Goal: Task Accomplishment & Management: Use online tool/utility

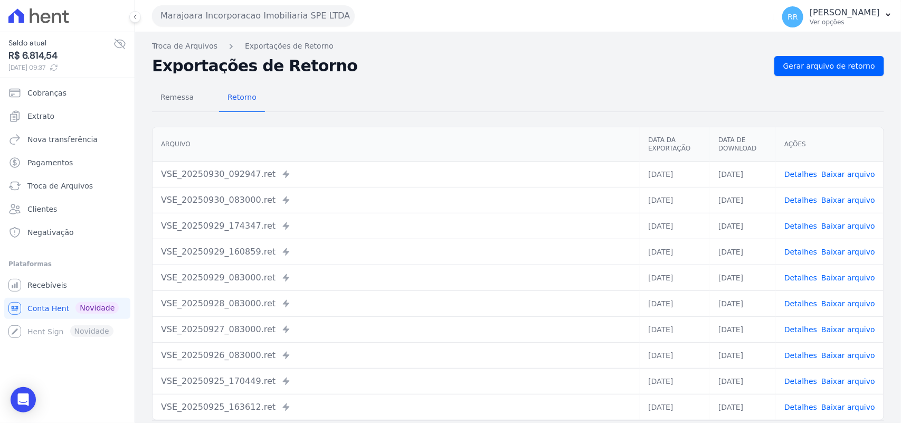
click at [246, 18] on button "Marajoara Incorporacao Imobiliaria SPE LTDA" at bounding box center [253, 15] width 203 height 21
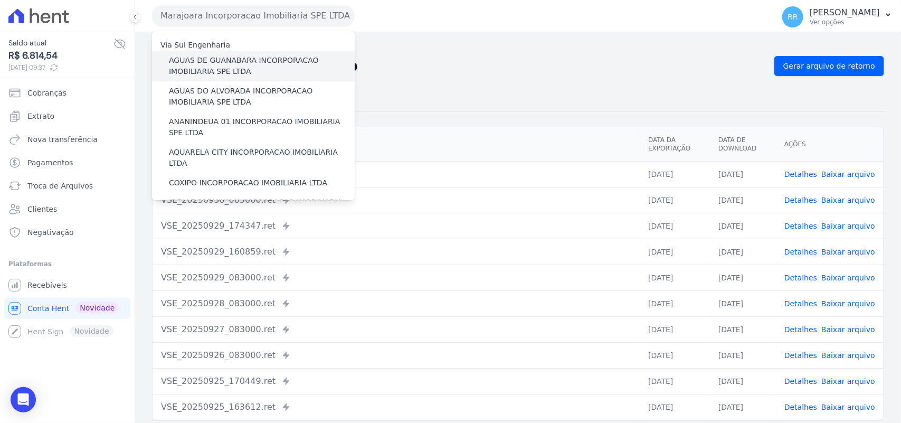
click at [224, 55] on label "AGUAS DE GUANABARA INCORPORACAO IMOBILIARIA SPE LTDA" at bounding box center [262, 66] width 186 height 22
click at [0, 0] on input "AGUAS DE GUANABARA INCORPORACAO IMOBILIARIA SPE LTDA" at bounding box center [0, 0] width 0 height 0
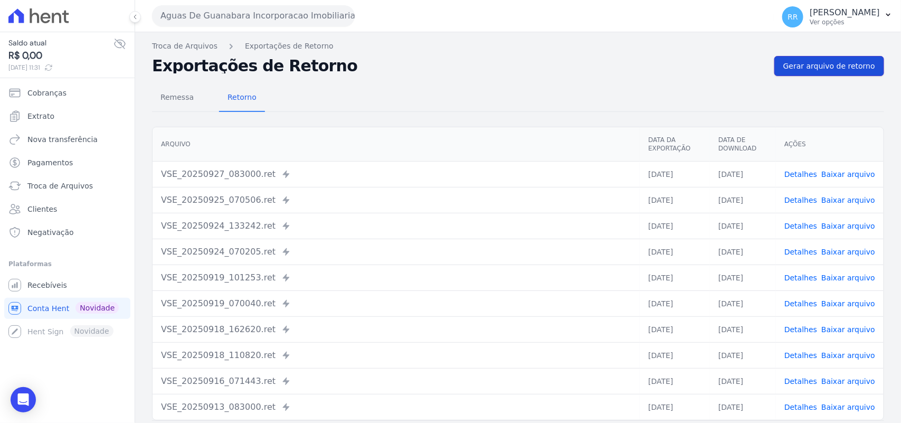
click at [824, 66] on span "Gerar arquivo de retorno" at bounding box center [829, 66] width 92 height 11
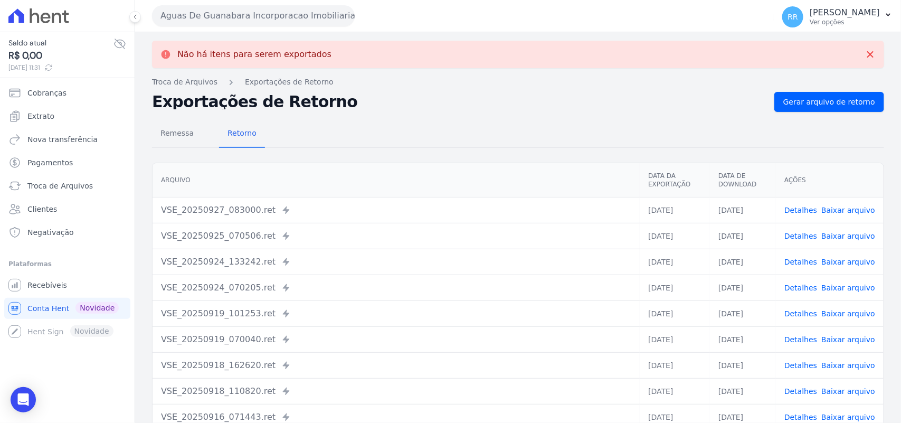
click at [269, 12] on button "Aguas De Guanabara Incorporacao Imobiliaria SPE LTDA" at bounding box center [253, 15] width 203 height 21
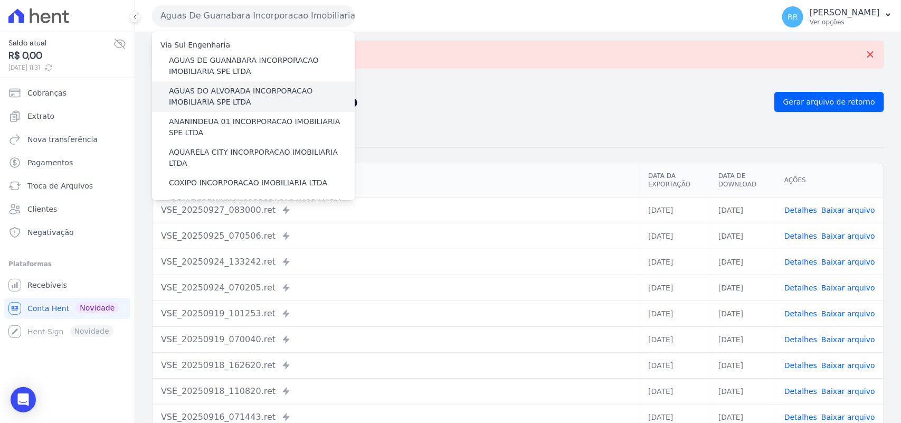
click at [204, 99] on label "AGUAS DO ALVORADA INCORPORACAO IMOBILIARIA SPE LTDA" at bounding box center [262, 97] width 186 height 22
click at [0, 0] on input "AGUAS DO ALVORADA INCORPORACAO IMOBILIARIA SPE LTDA" at bounding box center [0, 0] width 0 height 0
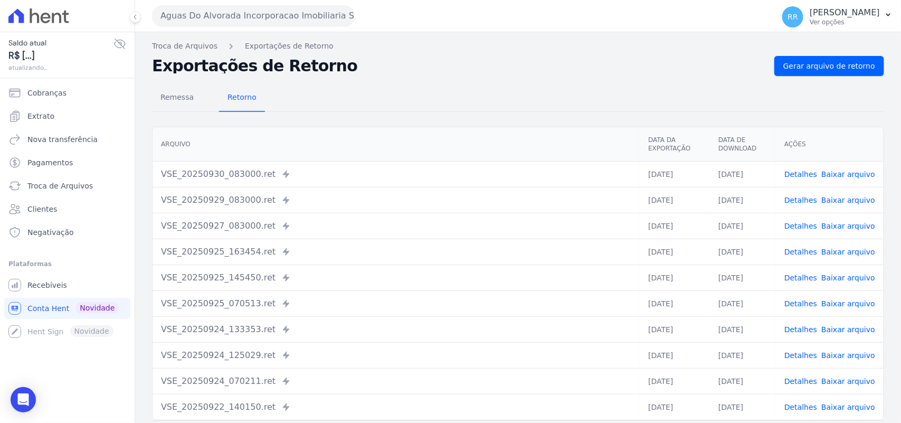
click at [837, 76] on div "Remessa Retorno [GEOGRAPHIC_DATA] Data da Exportação Data de Download Ações VSE…" at bounding box center [518, 267] width 732 height 382
click at [837, 72] on link "Gerar arquivo de retorno" at bounding box center [829, 66] width 110 height 20
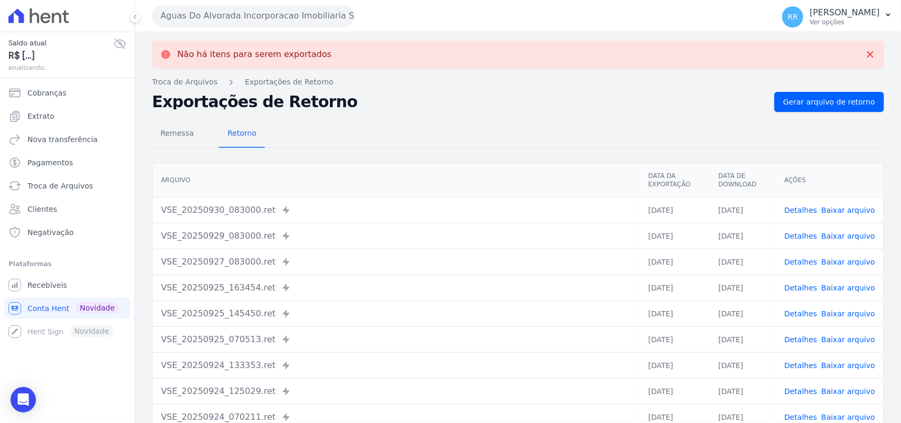
click at [246, 13] on button "Aguas Do Alvorada Incorporacao Imobiliaria SPE LTDA" at bounding box center [253, 15] width 203 height 21
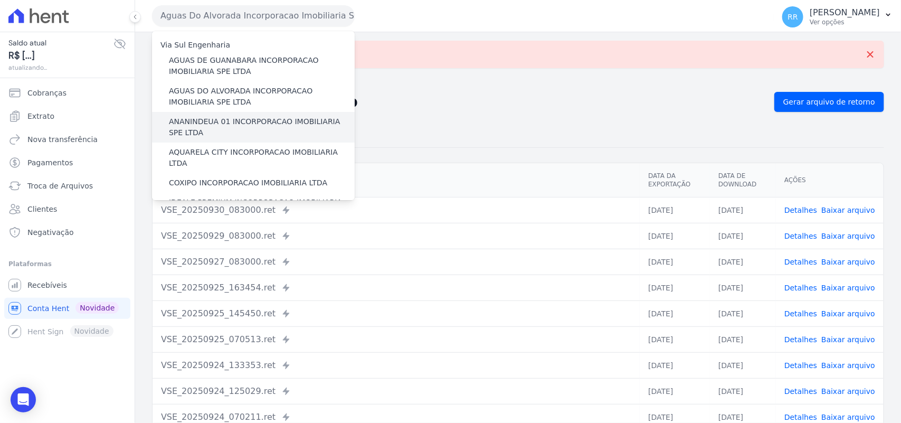
click at [208, 126] on label "ANANINDEUA 01 INCORPORACAO IMOBILIARIA SPE LTDA" at bounding box center [262, 127] width 186 height 22
click at [0, 0] on input "ANANINDEUA 01 INCORPORACAO IMOBILIARIA SPE LTDA" at bounding box center [0, 0] width 0 height 0
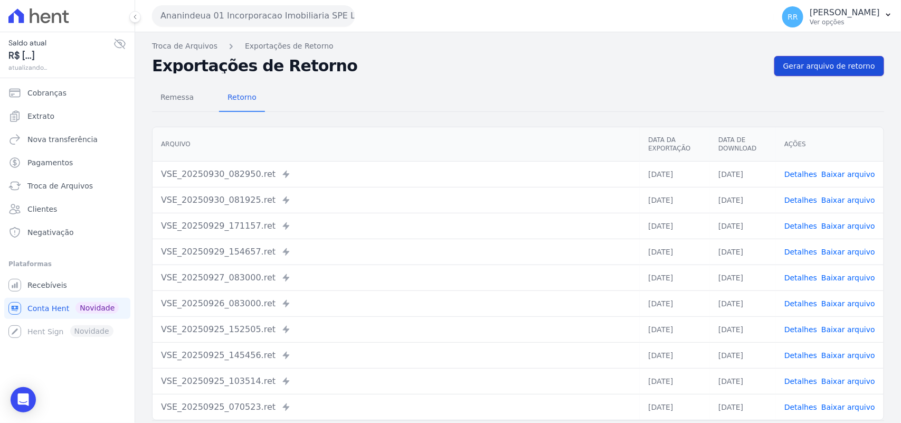
click at [830, 61] on span "Gerar arquivo de retorno" at bounding box center [829, 66] width 92 height 11
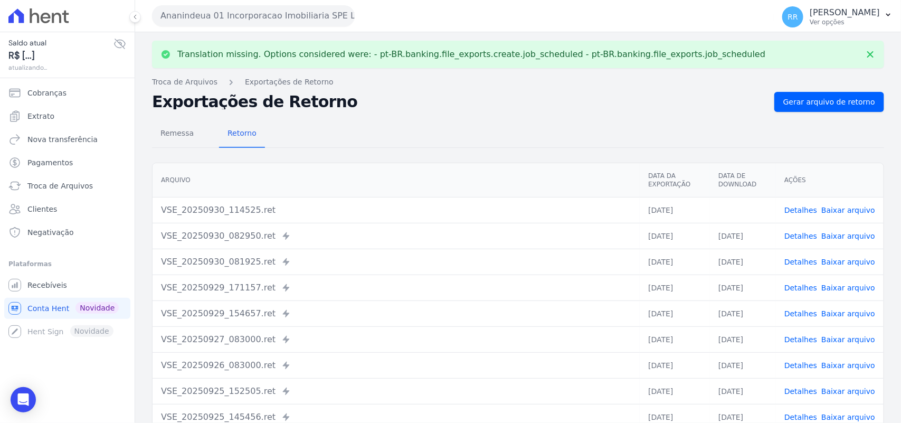
click at [840, 207] on link "Baixar arquivo" at bounding box center [848, 210] width 54 height 8
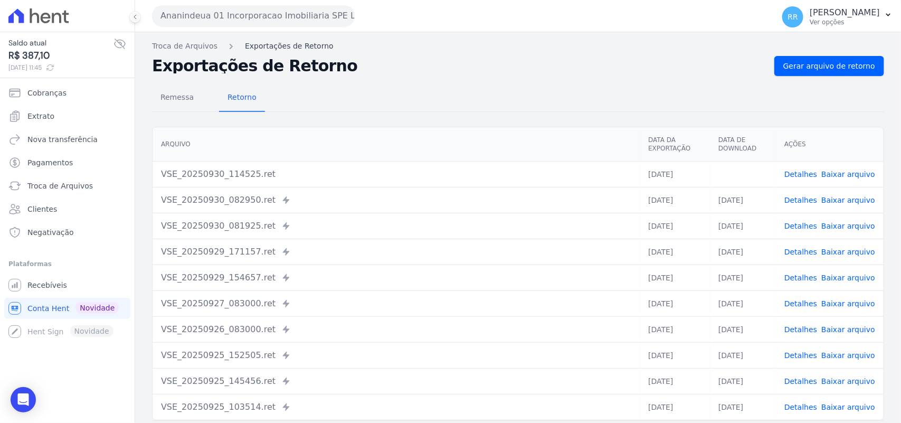
drag, startPoint x: 473, startPoint y: 151, endPoint x: 281, endPoint y: 45, distance: 219.5
click at [473, 151] on th "Arquivo" at bounding box center [396, 144] width 487 height 34
click at [821, 77] on div "Remessa Retorno [GEOGRAPHIC_DATA] Data da Exportação Data de Download Ações VSE…" at bounding box center [518, 267] width 732 height 382
click at [820, 68] on span "Gerar arquivo de retorno" at bounding box center [829, 66] width 92 height 11
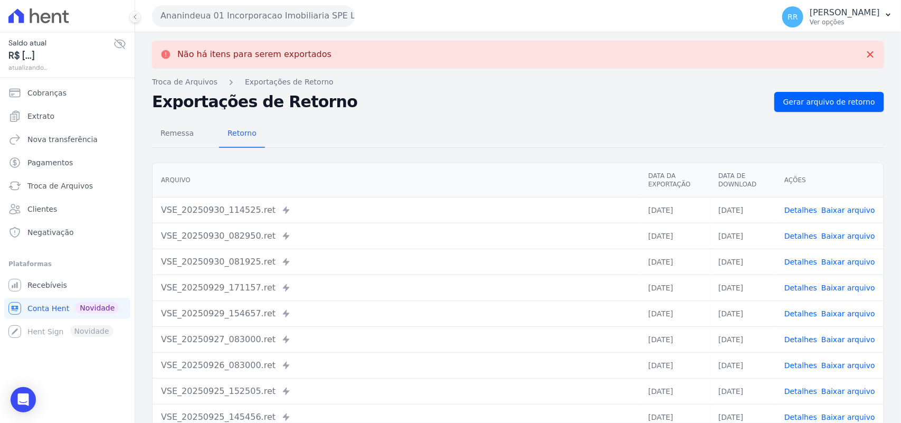
click at [233, 20] on button "Ananindeua 01 Incorporacao Imobiliaria SPE LTDA" at bounding box center [253, 15] width 203 height 21
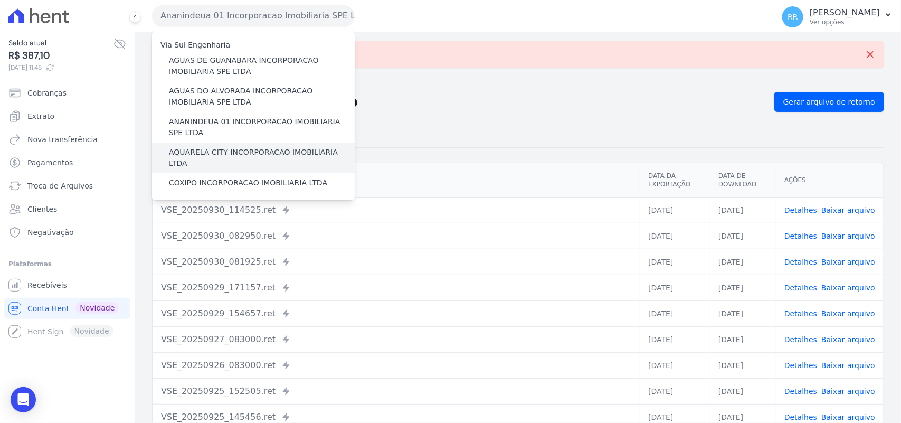
click at [214, 156] on label "AQUARELA CITY INCORPORACAO IMOBILIARIA LTDA" at bounding box center [262, 158] width 186 height 22
click at [0, 0] on input "AQUARELA CITY INCORPORACAO IMOBILIARIA LTDA" at bounding box center [0, 0] width 0 height 0
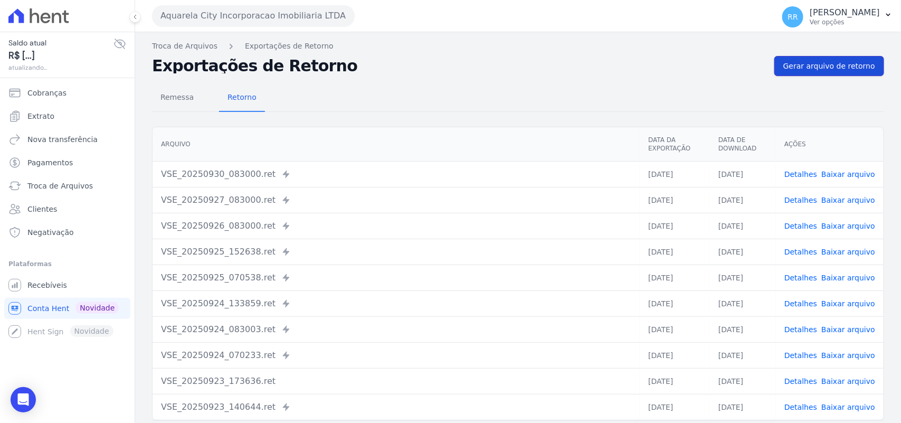
click at [829, 71] on span "Gerar arquivo de retorno" at bounding box center [829, 66] width 92 height 11
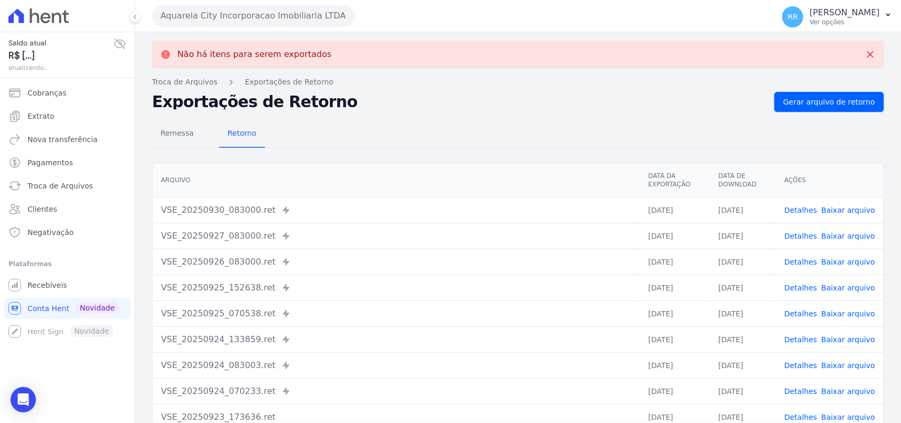
click at [283, 14] on button "Aquarela City Incorporacao Imobiliaria LTDA" at bounding box center [253, 15] width 203 height 21
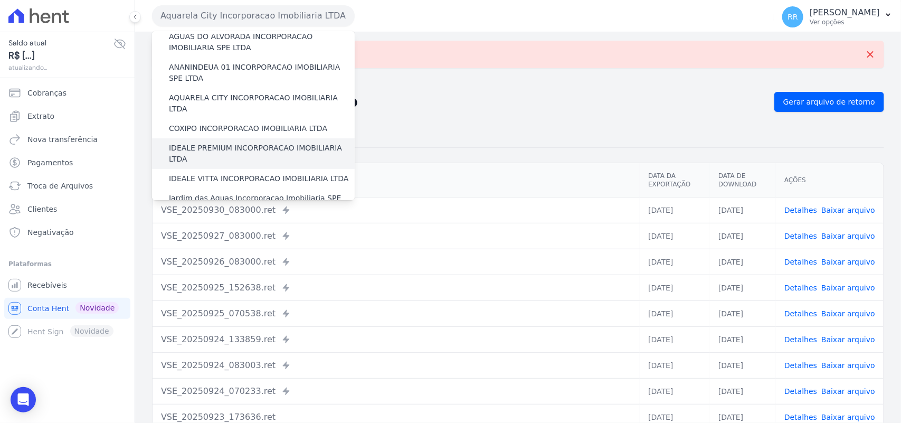
scroll to position [66, 0]
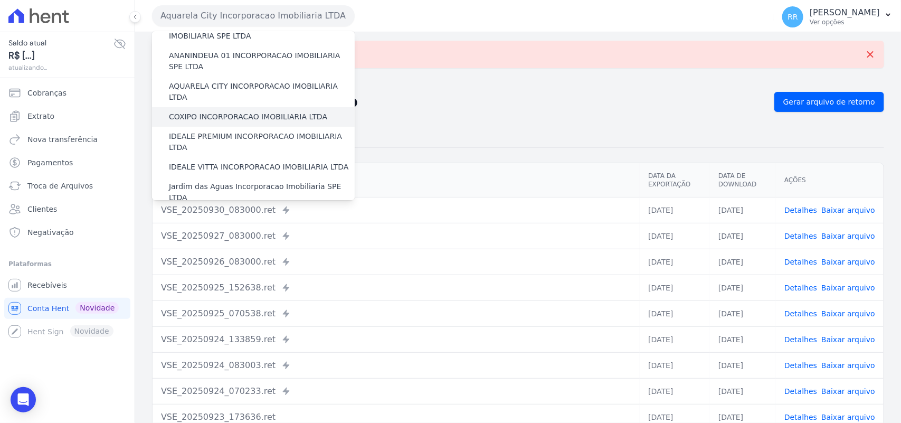
click at [215, 111] on label "COXIPO INCORPORACAO IMOBILIARIA LTDA" at bounding box center [248, 116] width 158 height 11
click at [0, 0] on input "COXIPO INCORPORACAO IMOBILIARIA LTDA" at bounding box center [0, 0] width 0 height 0
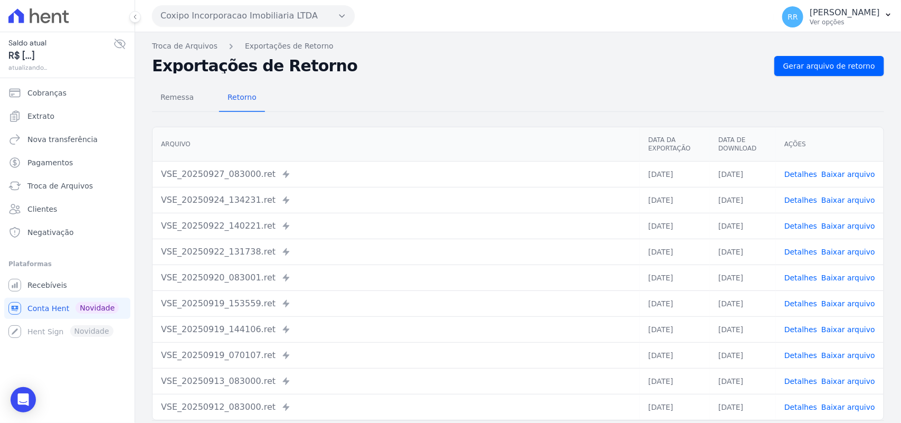
click at [831, 48] on nav "Troca de Arquivos Exportações de Retorno" at bounding box center [518, 46] width 732 height 11
click at [821, 61] on span "Gerar arquivo de retorno" at bounding box center [829, 66] width 92 height 11
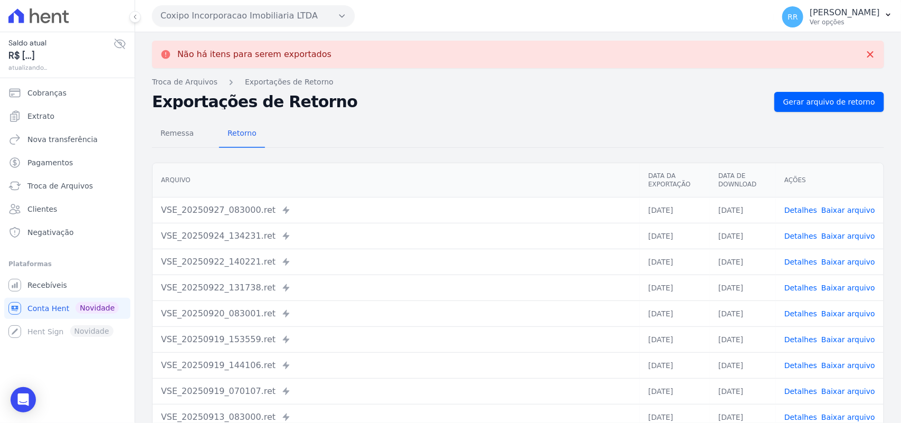
click at [264, 12] on button "Coxipo Incorporacao Imobiliaria LTDA" at bounding box center [253, 15] width 203 height 21
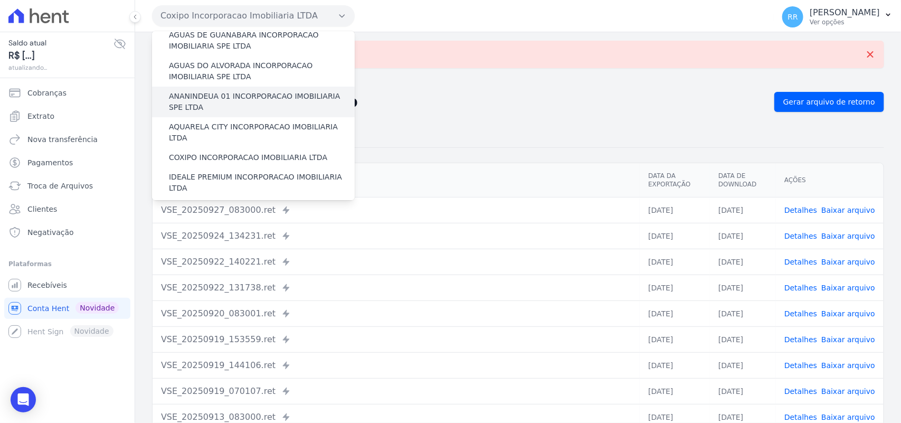
scroll to position [44, 0]
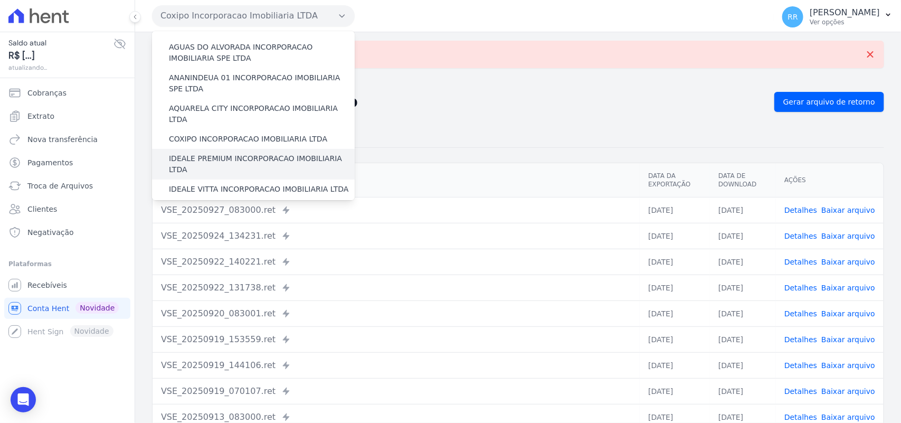
click at [217, 153] on label "IDEALE PREMIUM INCORPORACAO IMOBILIARIA LTDA" at bounding box center [262, 164] width 186 height 22
click at [0, 0] on input "IDEALE PREMIUM INCORPORACAO IMOBILIARIA LTDA" at bounding box center [0, 0] width 0 height 0
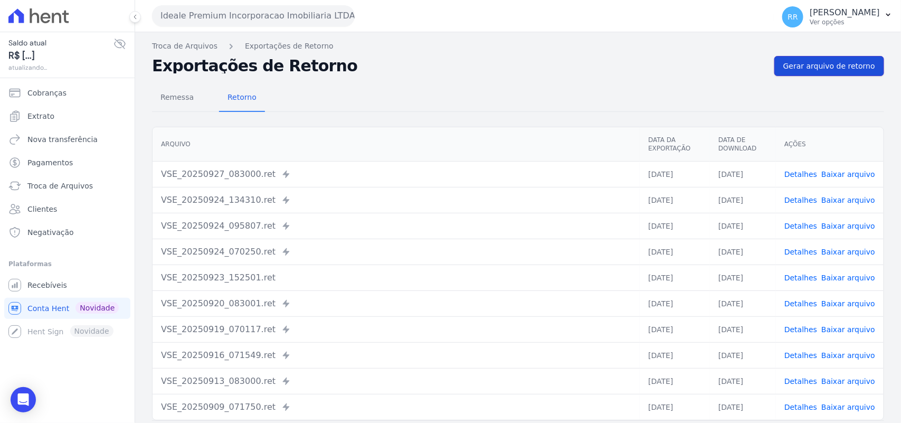
click at [814, 62] on span "Gerar arquivo de retorno" at bounding box center [829, 66] width 92 height 11
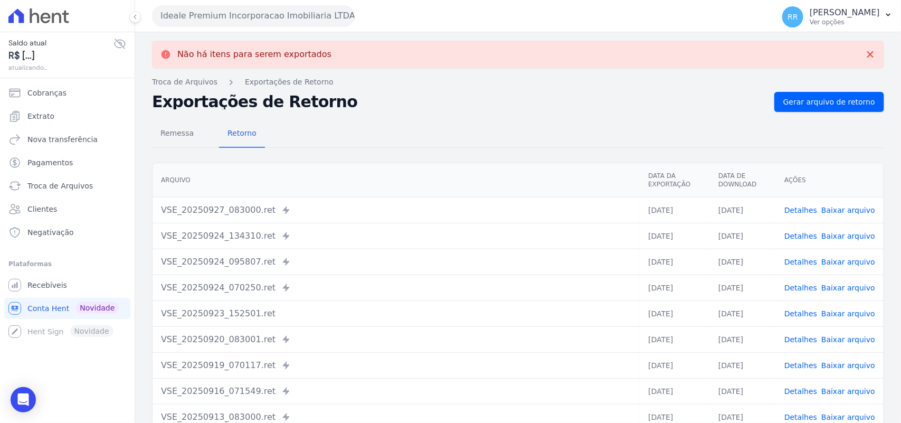
click at [239, 14] on button "Ideale Premium Incorporacao Imobiliaria LTDA" at bounding box center [253, 15] width 203 height 21
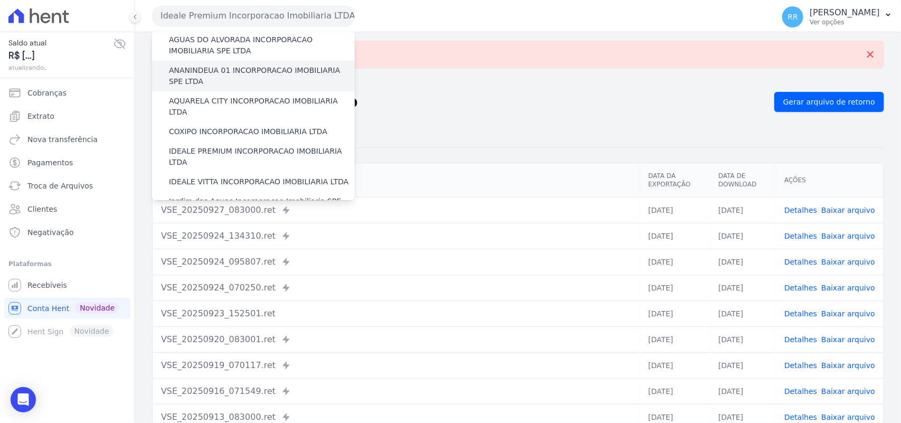
scroll to position [132, 0]
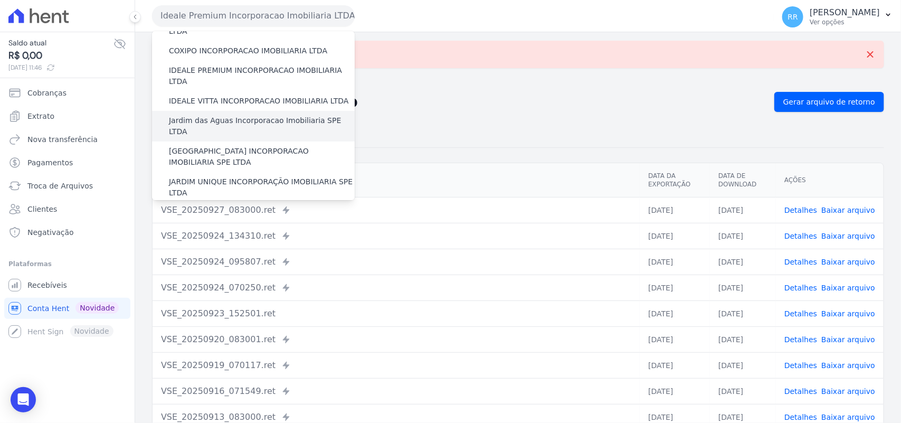
click at [222, 115] on label "Jardim das Aguas Incorporacao Imobiliaria SPE LTDA" at bounding box center [262, 126] width 186 height 22
click at [0, 0] on input "Jardim das Aguas Incorporacao Imobiliaria SPE LTDA" at bounding box center [0, 0] width 0 height 0
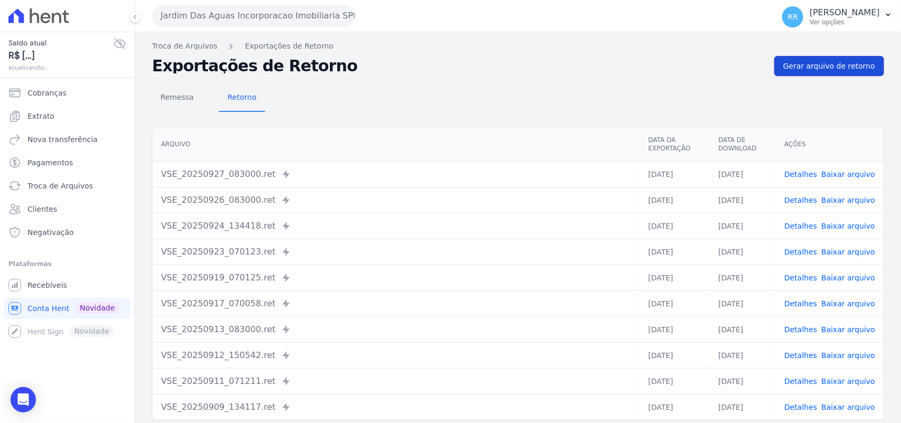
click at [824, 71] on span "Gerar arquivo de retorno" at bounding box center [829, 66] width 92 height 11
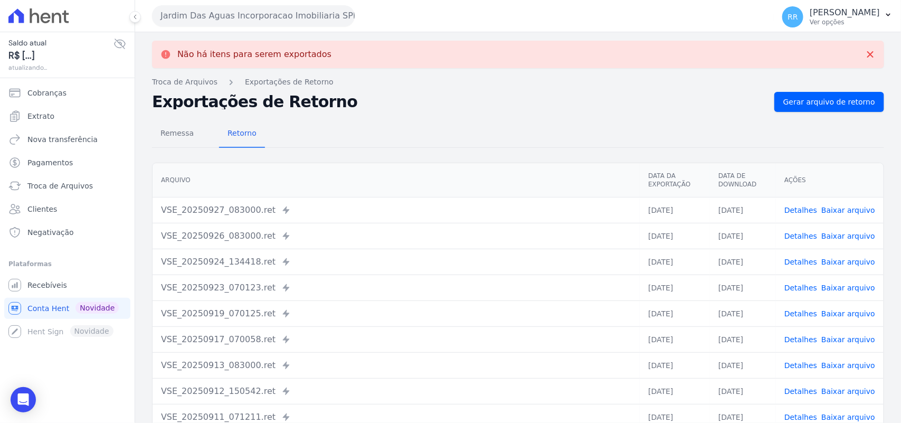
click at [312, 12] on button "Jardim Das Aguas Incorporacao Imobiliaria SPE LTDA" at bounding box center [253, 15] width 203 height 21
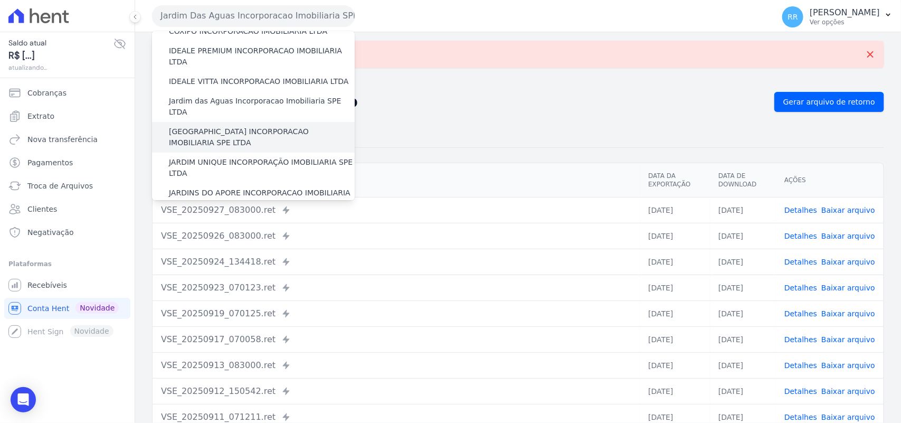
scroll to position [154, 0]
click at [210, 124] on label "[GEOGRAPHIC_DATA] INCORPORACAO IMOBILIARIA SPE LTDA" at bounding box center [262, 135] width 186 height 22
click at [0, 0] on input "[GEOGRAPHIC_DATA] INCORPORACAO IMOBILIARIA SPE LTDA" at bounding box center [0, 0] width 0 height 0
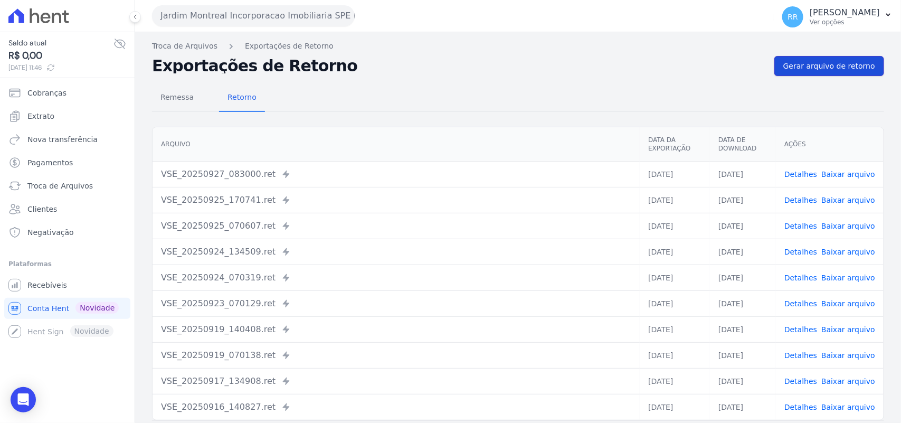
click at [832, 70] on span "Gerar arquivo de retorno" at bounding box center [829, 66] width 92 height 11
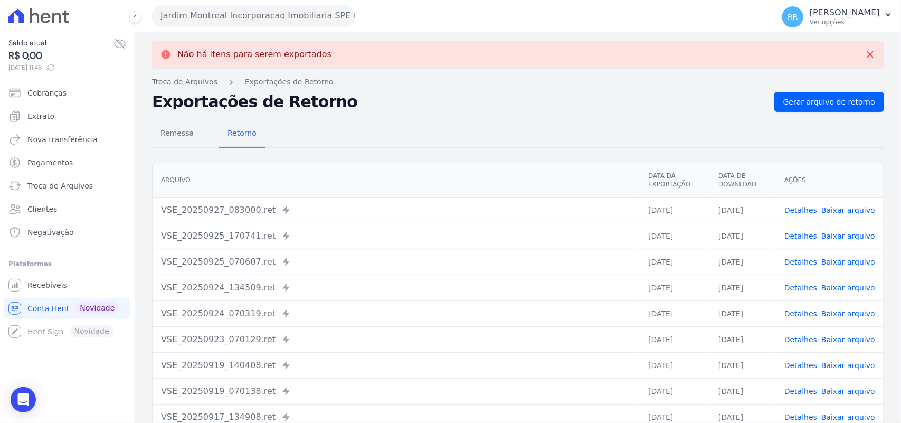
click at [320, 15] on button "Jardim Montreal Incorporacao Imobiliaria SPE LTDA" at bounding box center [253, 15] width 203 height 21
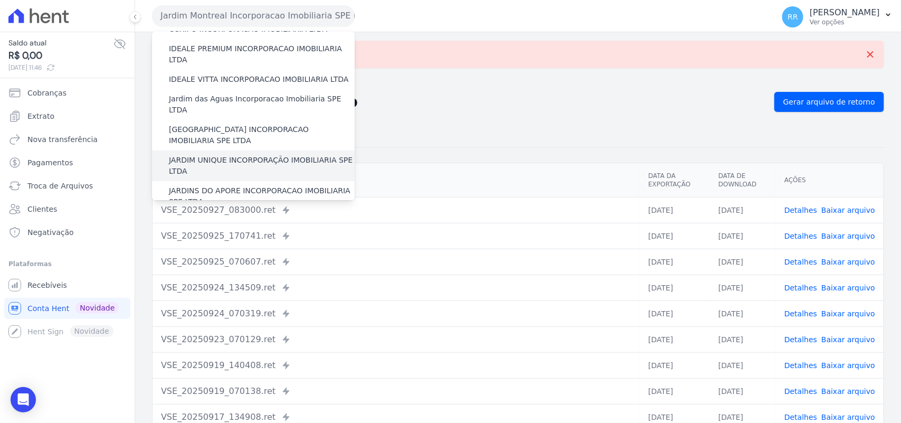
click at [225, 155] on label "JARDIM UNIQUE INCORPORAÇÃO IMOBILIARIA SPE LTDA" at bounding box center [262, 166] width 186 height 22
click at [0, 0] on input "JARDIM UNIQUE INCORPORAÇÃO IMOBILIARIA SPE LTDA" at bounding box center [0, 0] width 0 height 0
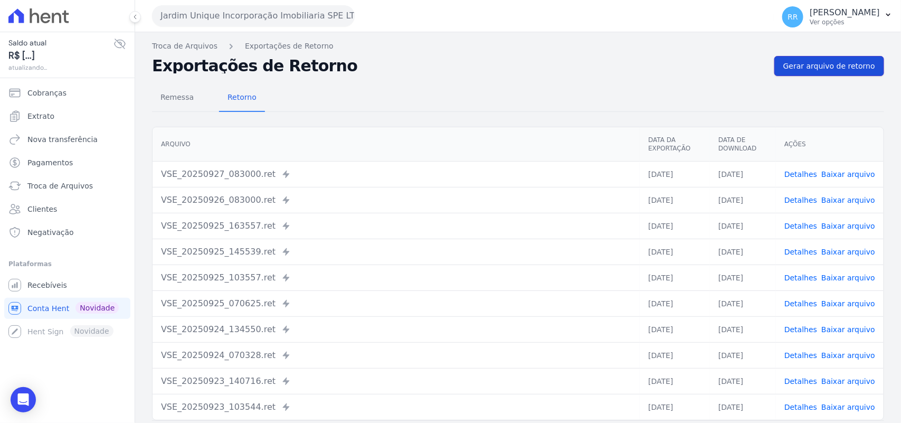
click at [790, 62] on span "Gerar arquivo de retorno" at bounding box center [829, 66] width 92 height 11
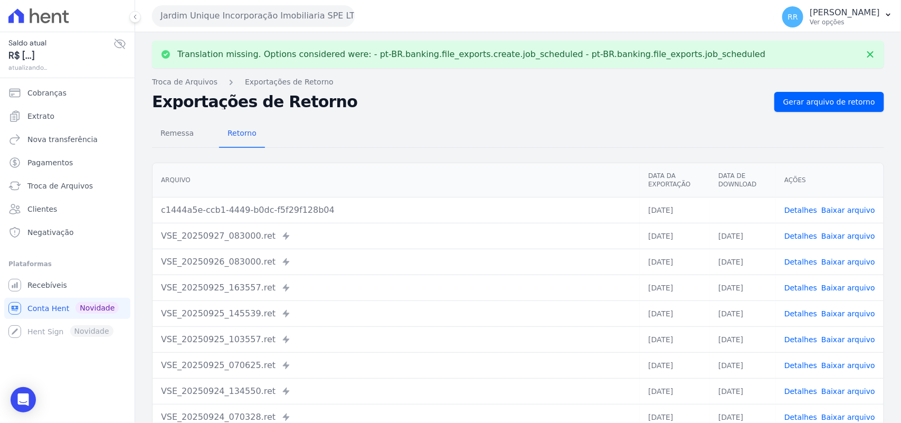
click at [829, 210] on link "Baixar arquivo" at bounding box center [848, 210] width 54 height 8
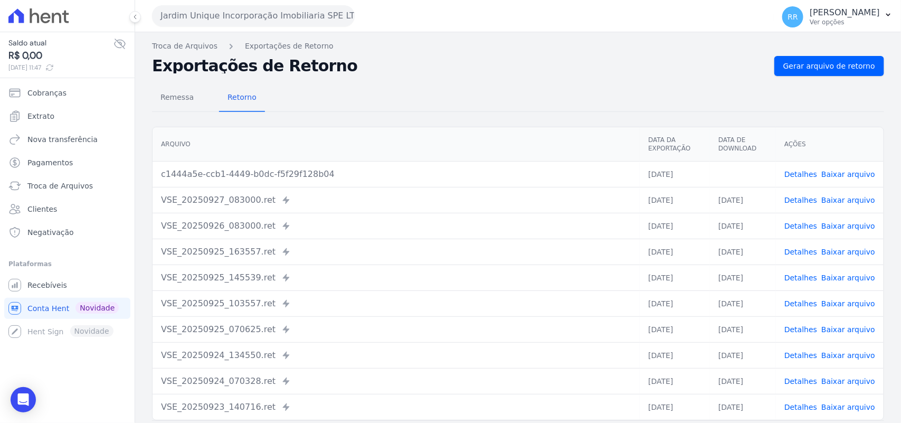
click at [481, 108] on div "Remessa Retorno" at bounding box center [518, 97] width 732 height 27
click at [821, 64] on span "Gerar arquivo de retorno" at bounding box center [829, 66] width 92 height 11
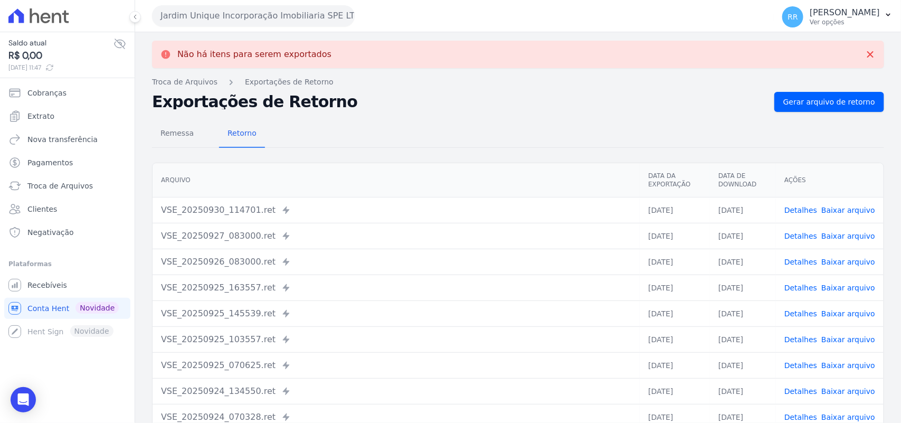
click at [197, 16] on button "Jardim Unique Incorporação Imobiliaria SPE LTDA" at bounding box center [253, 15] width 203 height 21
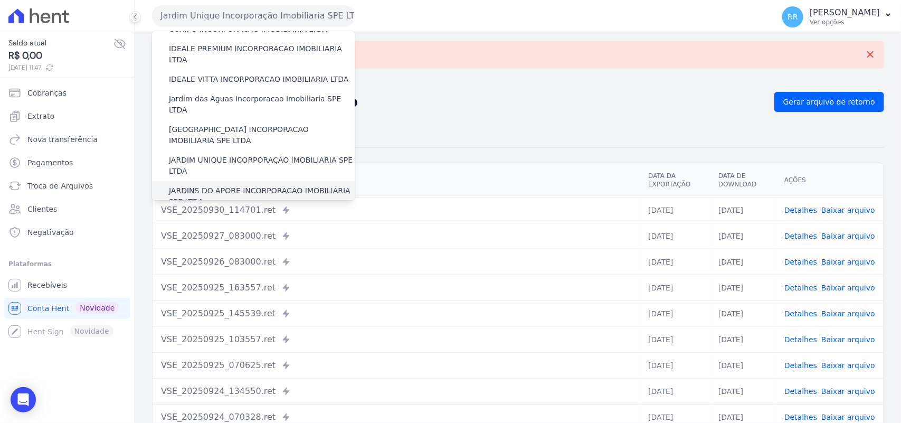
click at [178, 185] on label "JARDINS DO APORE INCORPORACAO IMOBILIARIA SPE LTDA" at bounding box center [262, 196] width 186 height 22
click at [0, 0] on input "JARDINS DO APORE INCORPORACAO IMOBILIARIA SPE LTDA" at bounding box center [0, 0] width 0 height 0
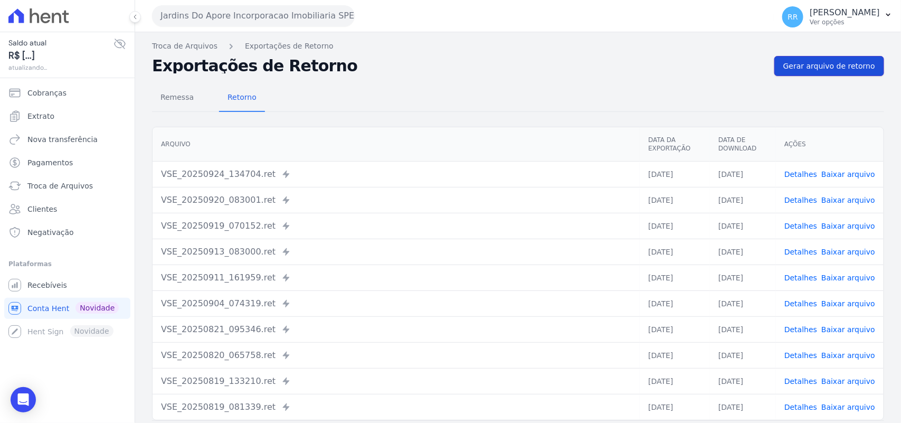
click at [795, 61] on span "Gerar arquivo de retorno" at bounding box center [829, 66] width 92 height 11
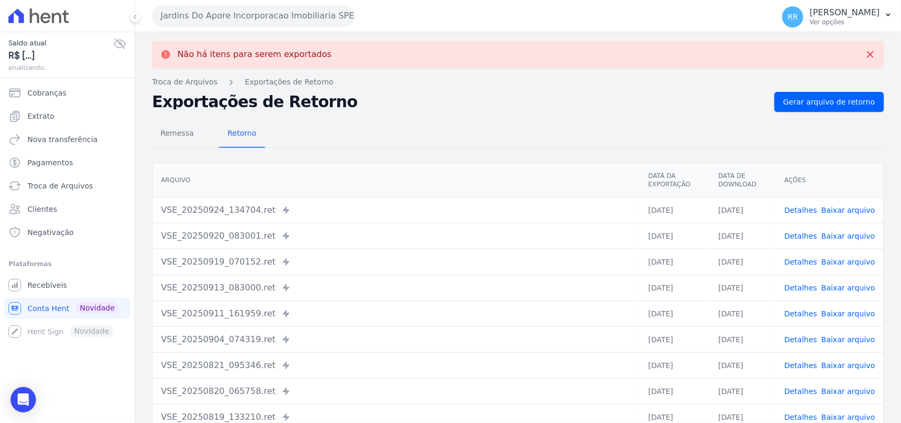
click at [481, 103] on h2 "Exportações de Retorno" at bounding box center [459, 101] width 614 height 15
click at [210, 13] on button "Jardins Do Apore Incorporacao Imobiliaria SPE LTDA" at bounding box center [253, 15] width 203 height 21
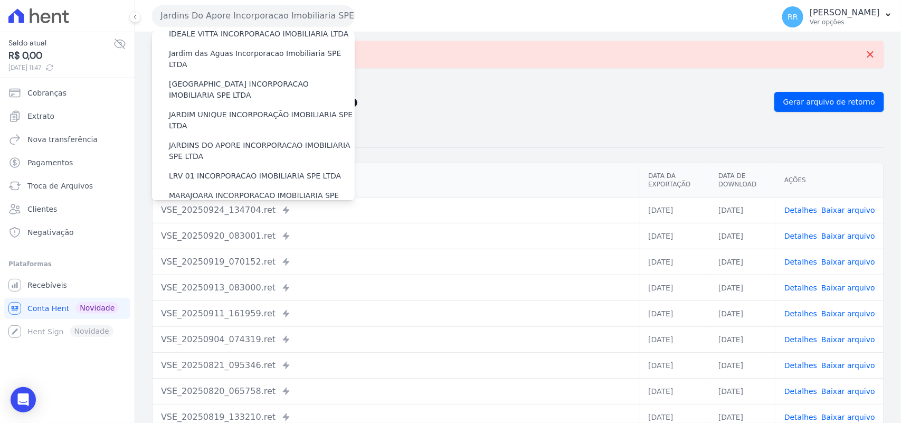
scroll to position [220, 0]
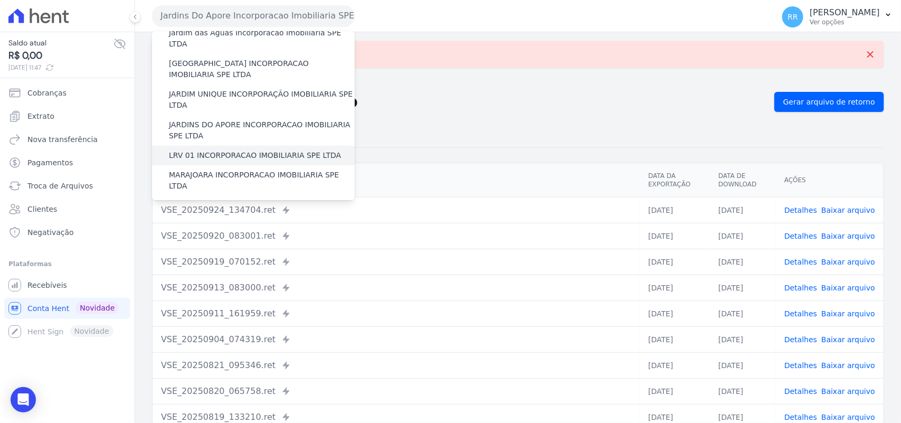
click at [223, 150] on label "LRV 01 INCORPORACAO IMOBILIARIA SPE LTDA" at bounding box center [255, 155] width 172 height 11
click at [0, 0] on input "LRV 01 INCORPORACAO IMOBILIARIA SPE LTDA" at bounding box center [0, 0] width 0 height 0
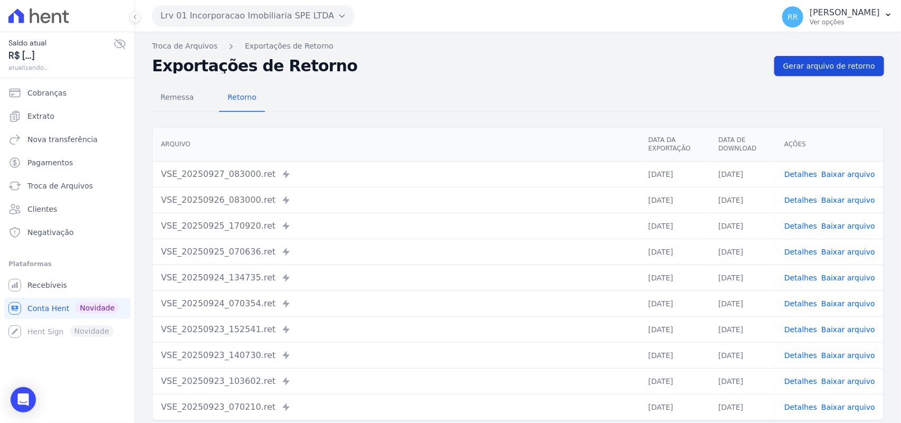
click at [815, 70] on span "Gerar arquivo de retorno" at bounding box center [829, 66] width 92 height 11
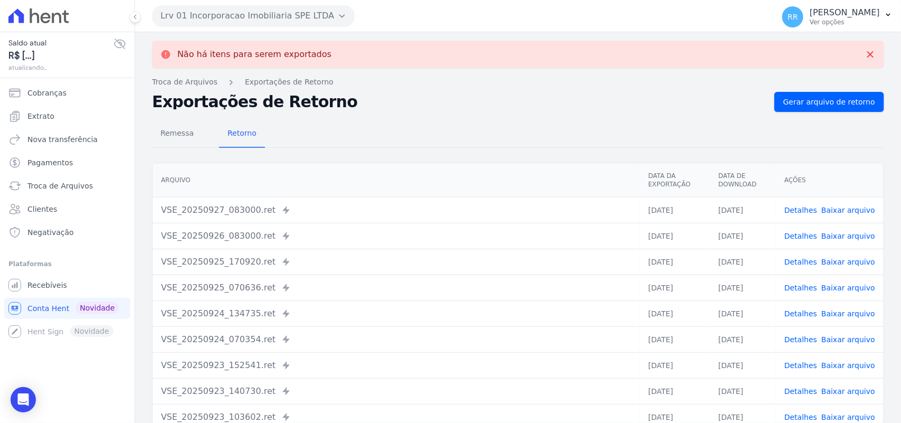
click at [313, 12] on button "Lrv 01 Incorporacao Imobiliaria SPE LTDA" at bounding box center [253, 15] width 203 height 21
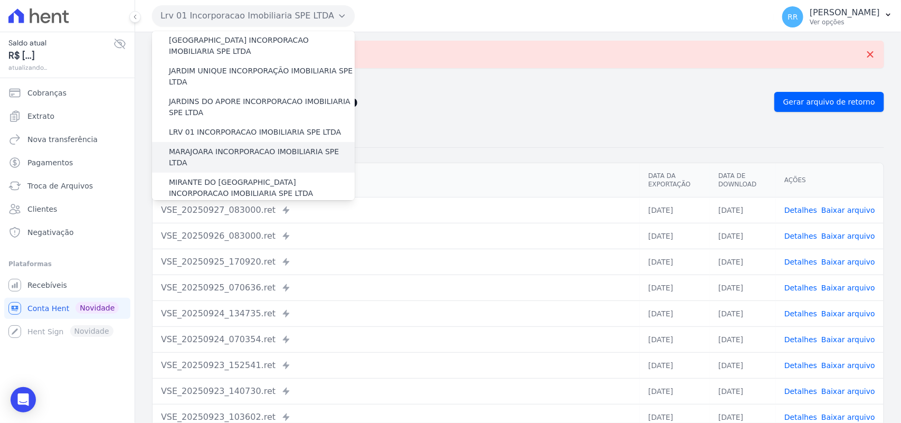
scroll to position [264, 0]
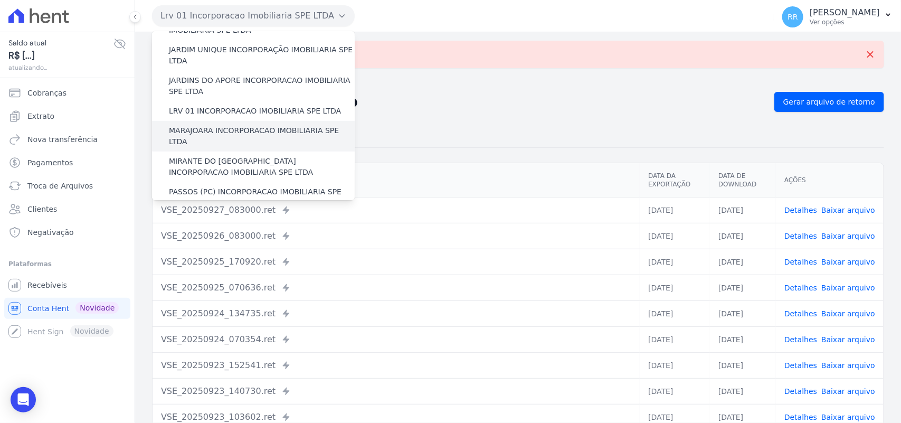
click at [212, 125] on label "MARAJOARA INCORPORACAO IMOBILIARIA SPE LTDA" at bounding box center [262, 136] width 186 height 22
click at [0, 0] on input "MARAJOARA INCORPORACAO IMOBILIARIA SPE LTDA" at bounding box center [0, 0] width 0 height 0
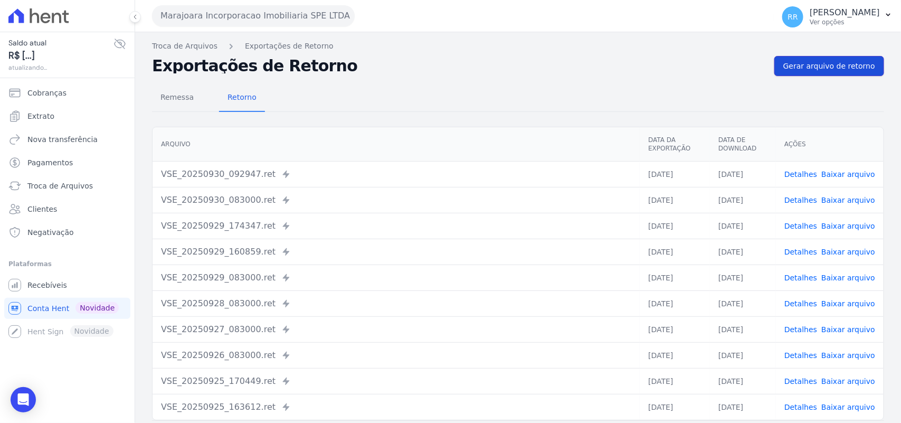
click at [842, 72] on link "Gerar arquivo de retorno" at bounding box center [829, 66] width 110 height 20
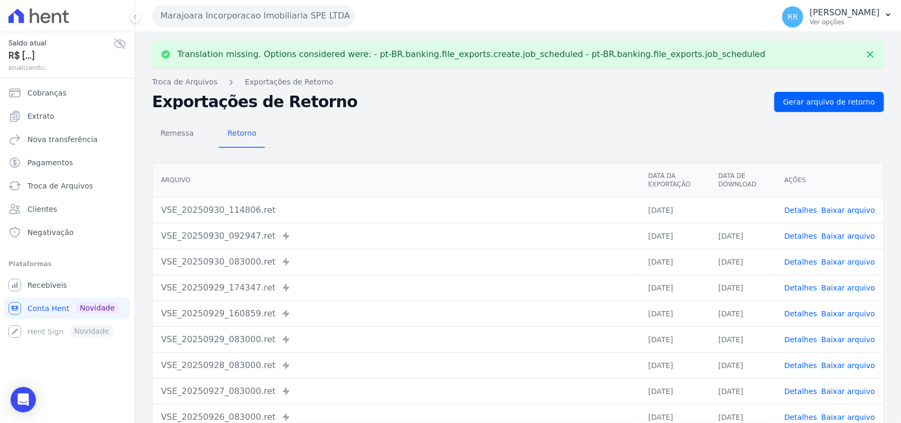
click at [838, 209] on link "Baixar arquivo" at bounding box center [848, 210] width 54 height 8
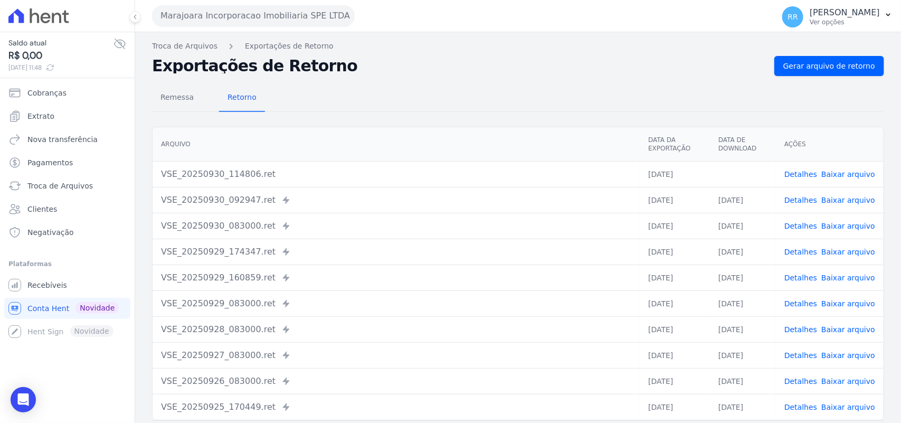
drag, startPoint x: 491, startPoint y: 95, endPoint x: 238, endPoint y: 3, distance: 269.0
click at [491, 94] on div "Remessa Retorno" at bounding box center [518, 97] width 732 height 27
click at [191, 10] on button "Marajoara Incorporacao Imobiliaria SPE LTDA" at bounding box center [253, 15] width 203 height 21
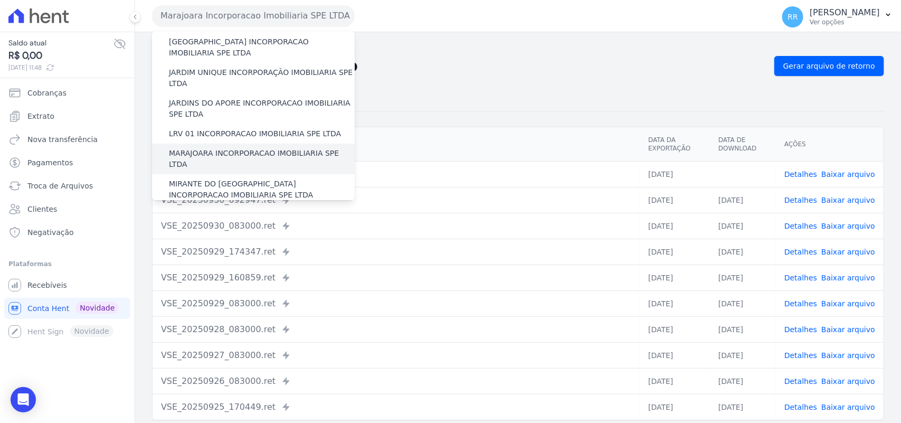
scroll to position [242, 0]
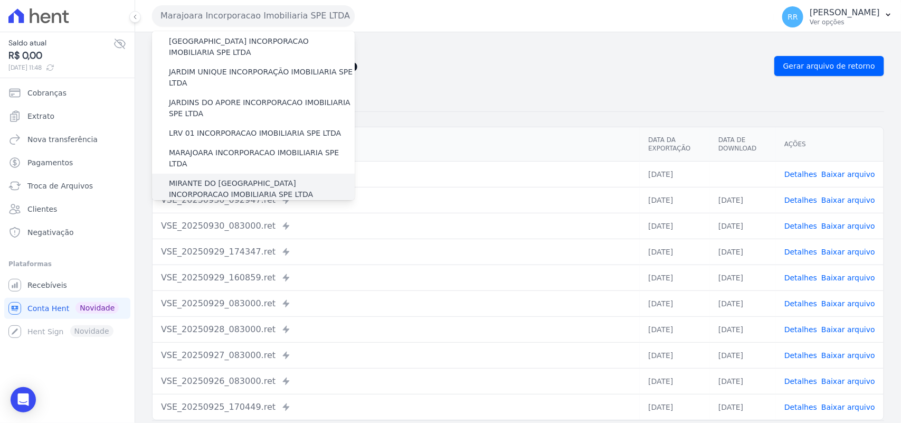
click at [206, 178] on label "MIRANTE DO [GEOGRAPHIC_DATA] INCORPORACAO IMOBILIARIA SPE LTDA" at bounding box center [262, 189] width 186 height 22
click at [0, 0] on input "MIRANTE DO [GEOGRAPHIC_DATA] INCORPORACAO IMOBILIARIA SPE LTDA" at bounding box center [0, 0] width 0 height 0
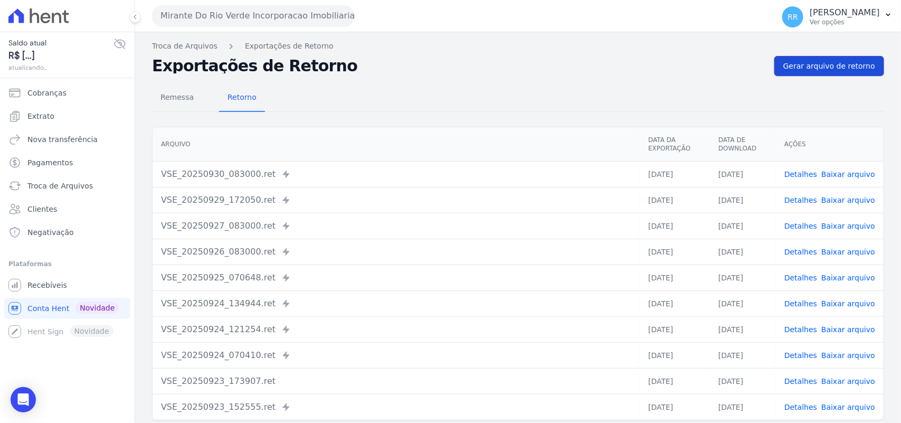
click at [848, 62] on span "Gerar arquivo de retorno" at bounding box center [829, 66] width 92 height 11
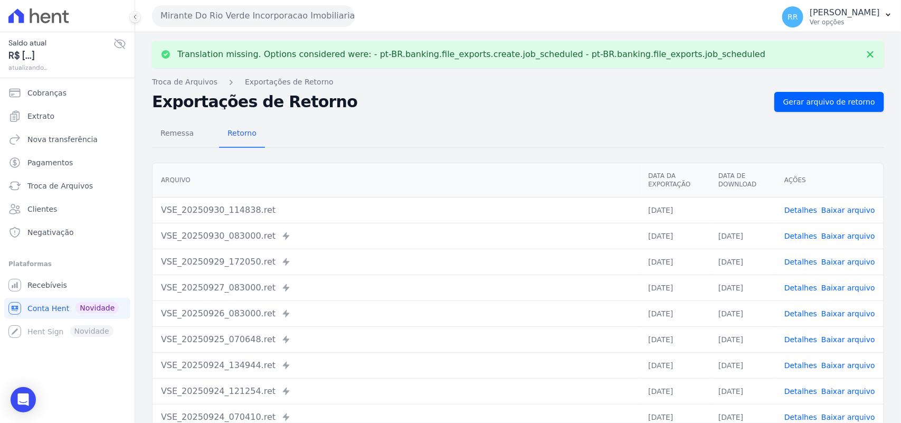
click at [861, 207] on link "Baixar arquivo" at bounding box center [848, 210] width 54 height 8
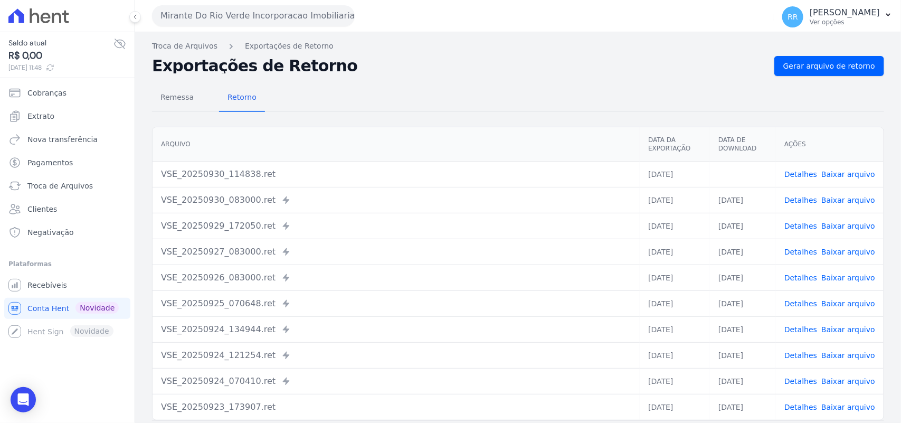
drag, startPoint x: 442, startPoint y: 75, endPoint x: 475, endPoint y: 82, distance: 33.8
click at [442, 76] on div "Remessa Retorno [GEOGRAPHIC_DATA] Data da Exportação Data de Download Ações VSE…" at bounding box center [518, 267] width 732 height 382
click at [784, 71] on span "Gerar arquivo de retorno" at bounding box center [829, 66] width 92 height 11
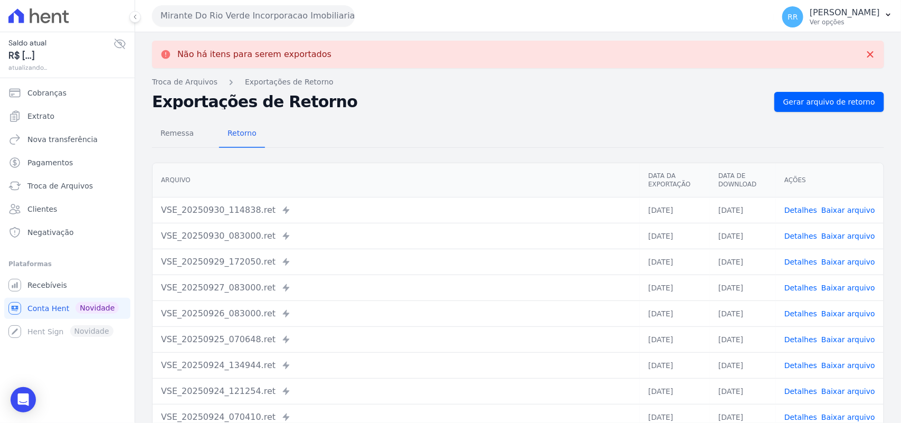
click at [231, 20] on button "Mirante Do Rio Verde Incorporacao Imobiliaria SPE LTDA" at bounding box center [253, 15] width 203 height 21
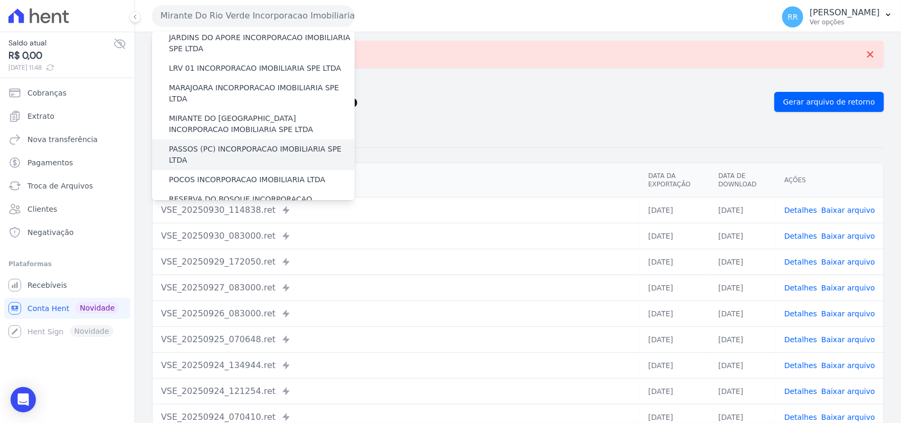
scroll to position [308, 0]
click at [211, 138] on div "PASSOS (PC) INCORPORACAO IMOBILIARIA SPE LTDA" at bounding box center [253, 153] width 203 height 31
click at [208, 143] on label "PASSOS (PC) INCORPORACAO IMOBILIARIA SPE LTDA" at bounding box center [262, 154] width 186 height 22
click at [0, 0] on input "PASSOS (PC) INCORPORACAO IMOBILIARIA SPE LTDA" at bounding box center [0, 0] width 0 height 0
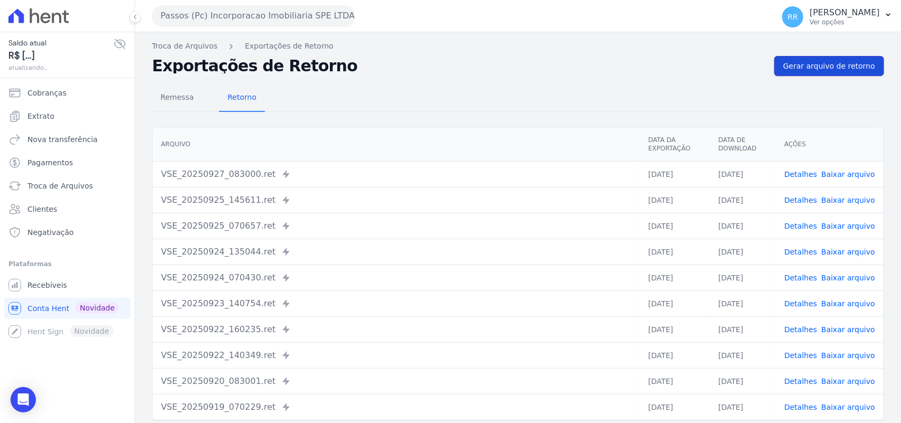
click at [840, 74] on link "Gerar arquivo de retorno" at bounding box center [829, 66] width 110 height 20
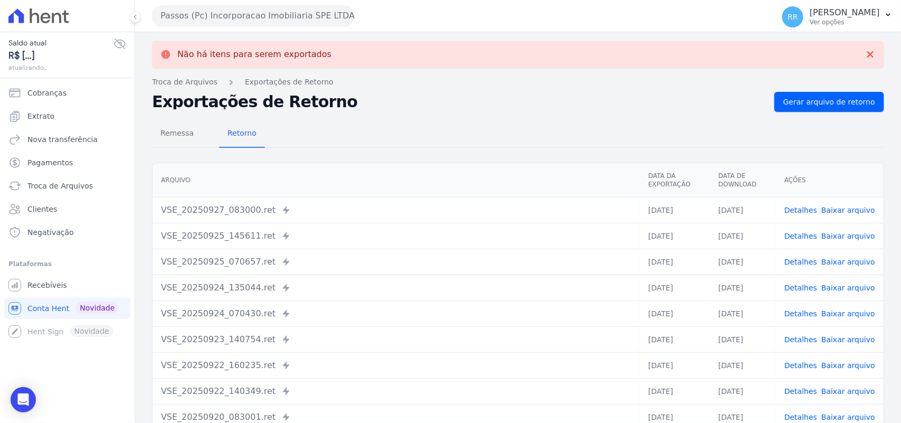
click at [264, 20] on button "Passos (Pc) Incorporacao Imobiliaria SPE LTDA" at bounding box center [253, 15] width 203 height 21
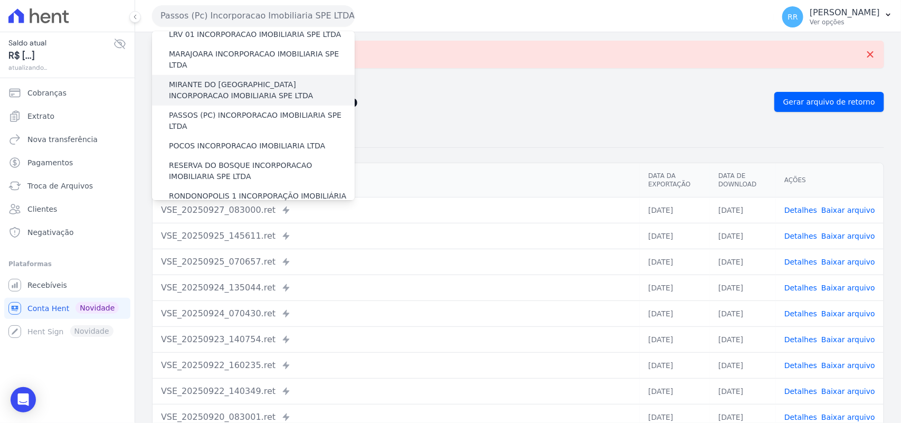
scroll to position [374, 0]
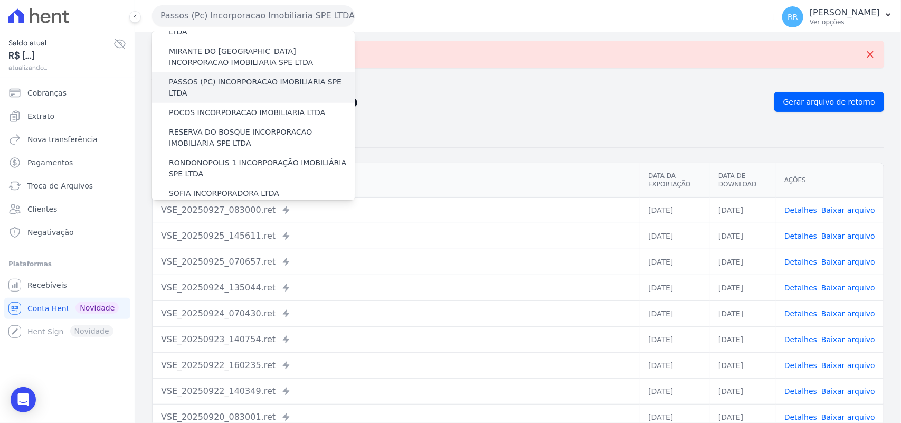
click at [202, 77] on label "PASSOS (PC) INCORPORACAO IMOBILIARIA SPE LTDA" at bounding box center [262, 88] width 186 height 22
click at [0, 0] on input "PASSOS (PC) INCORPORACAO IMOBILIARIA SPE LTDA" at bounding box center [0, 0] width 0 height 0
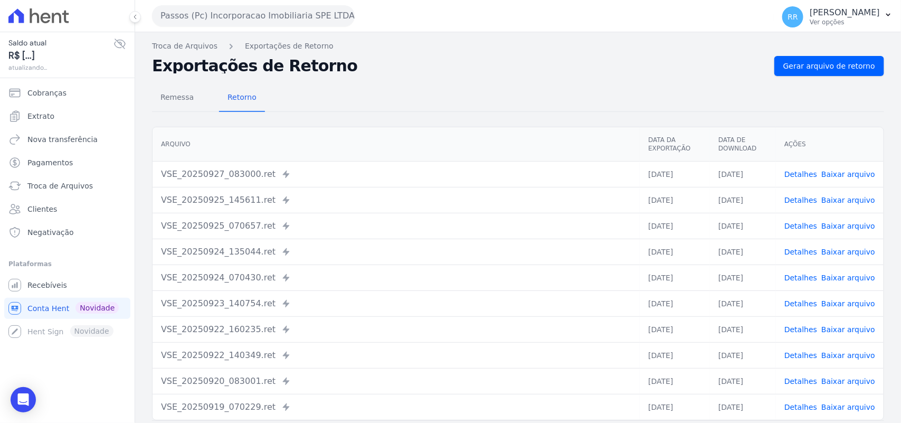
click at [193, 22] on button "Passos (Pc) Incorporacao Imobiliaria SPE LTDA" at bounding box center [253, 15] width 203 height 21
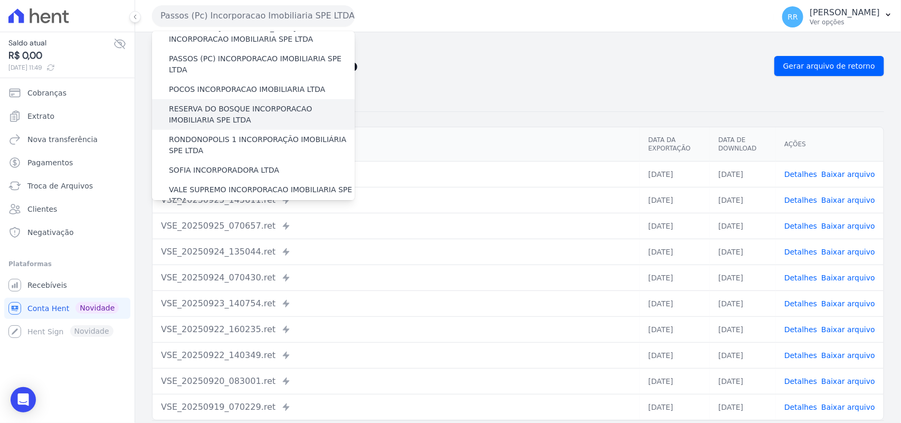
scroll to position [396, 0]
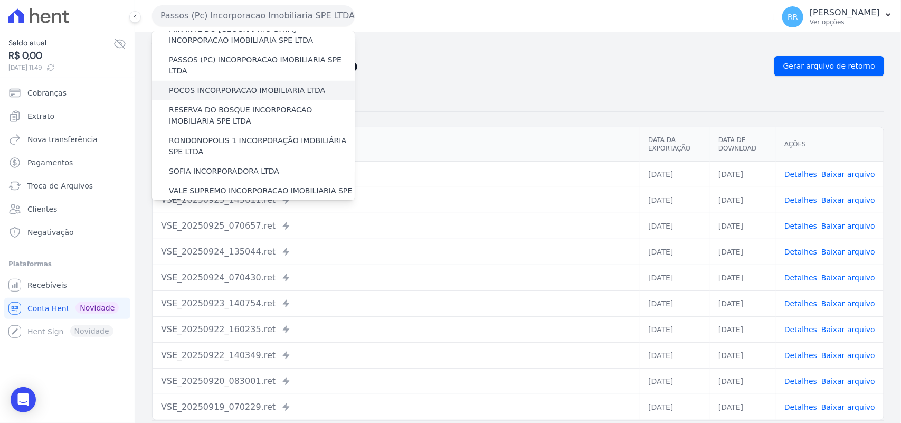
click at [186, 85] on label "POCOS INCORPORACAO IMOBILIARIA LTDA" at bounding box center [247, 90] width 156 height 11
click at [0, 0] on input "POCOS INCORPORACAO IMOBILIARIA LTDA" at bounding box center [0, 0] width 0 height 0
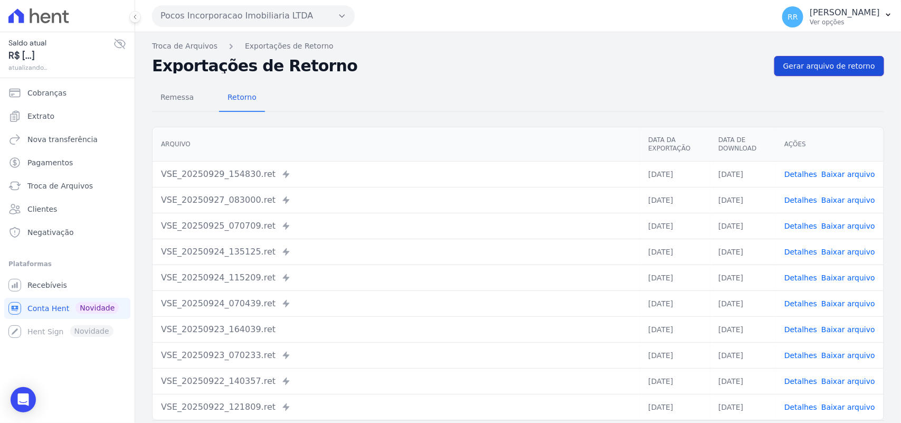
click at [824, 61] on span "Gerar arquivo de retorno" at bounding box center [829, 66] width 92 height 11
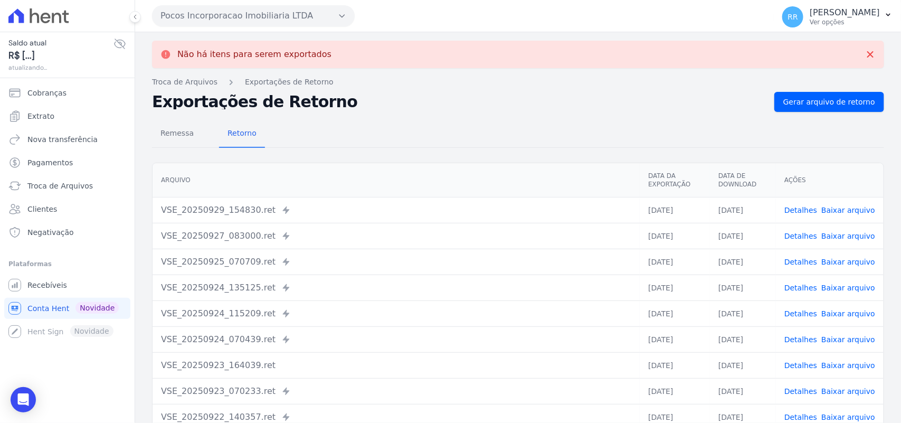
click at [300, 9] on button "Pocos Incorporacao Imobiliaria LTDA" at bounding box center [253, 15] width 203 height 21
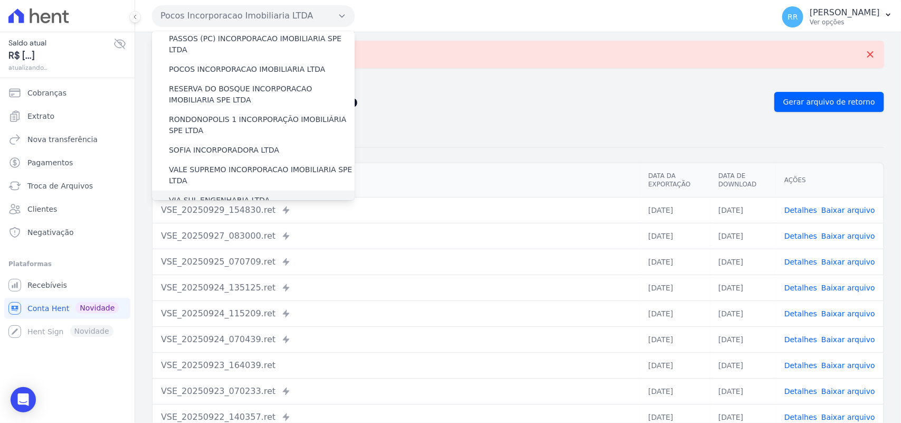
scroll to position [395, 0]
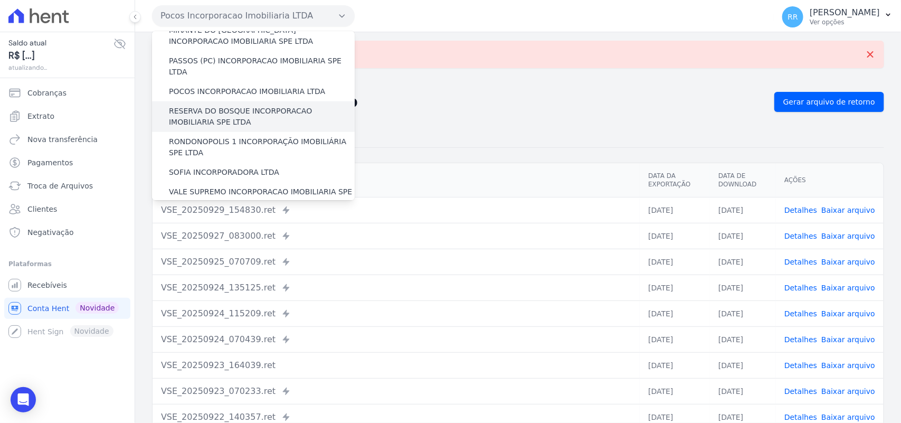
click at [206, 106] on label "RESERVA DO BOSQUE INCORPORACAO IMOBILIARIA SPE LTDA" at bounding box center [262, 117] width 186 height 22
click at [0, 0] on input "RESERVA DO BOSQUE INCORPORACAO IMOBILIARIA SPE LTDA" at bounding box center [0, 0] width 0 height 0
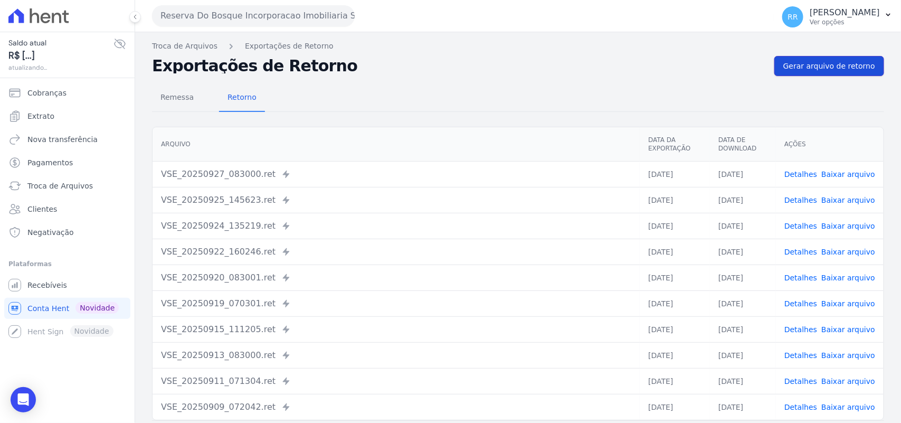
click at [791, 64] on span "Gerar arquivo de retorno" at bounding box center [829, 66] width 92 height 11
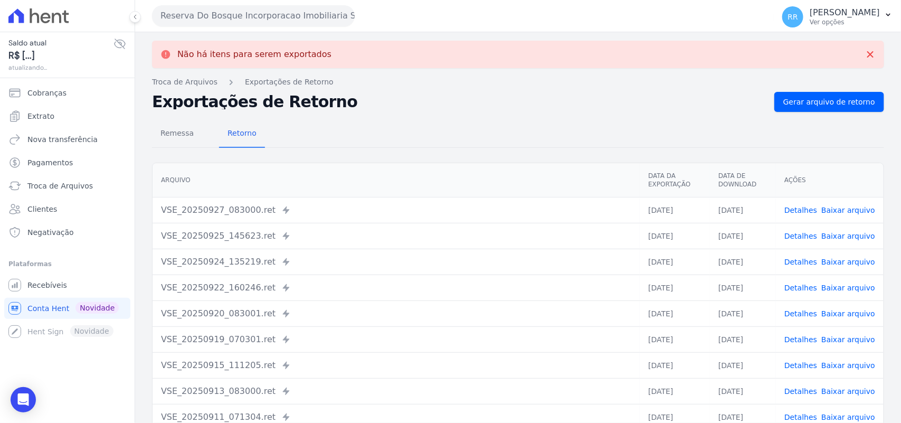
click at [277, 12] on button "Reserva Do Bosque Incorporacao Imobiliaria SPE LTDA" at bounding box center [253, 15] width 203 height 21
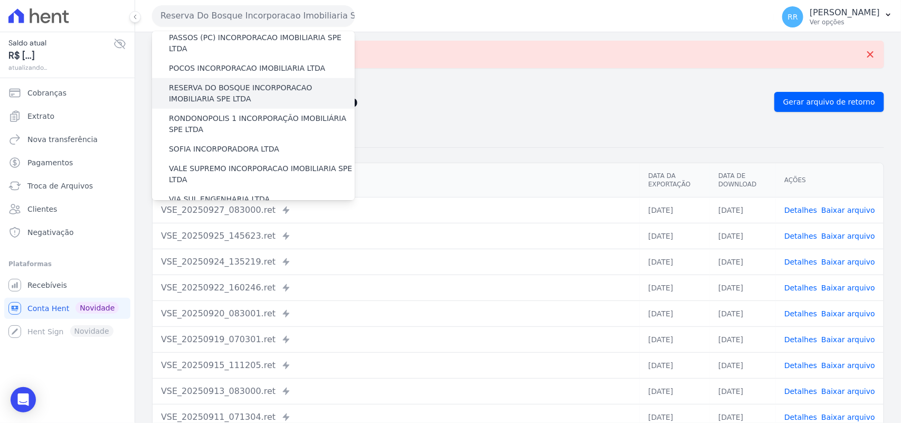
scroll to position [416, 0]
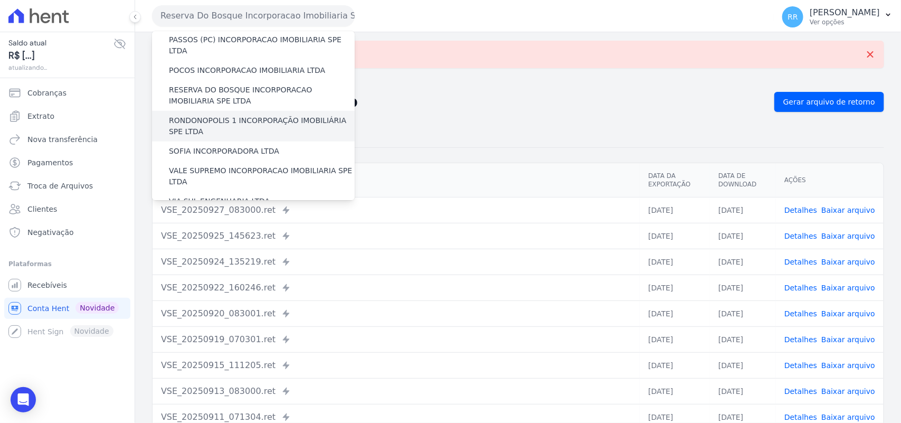
click at [213, 115] on label "RONDONOPOLIS 1 INCORPORAÇÃO IMOBILIÁRIA SPE LTDA" at bounding box center [262, 126] width 186 height 22
click at [0, 0] on input "RONDONOPOLIS 1 INCORPORAÇÃO IMOBILIÁRIA SPE LTDA" at bounding box center [0, 0] width 0 height 0
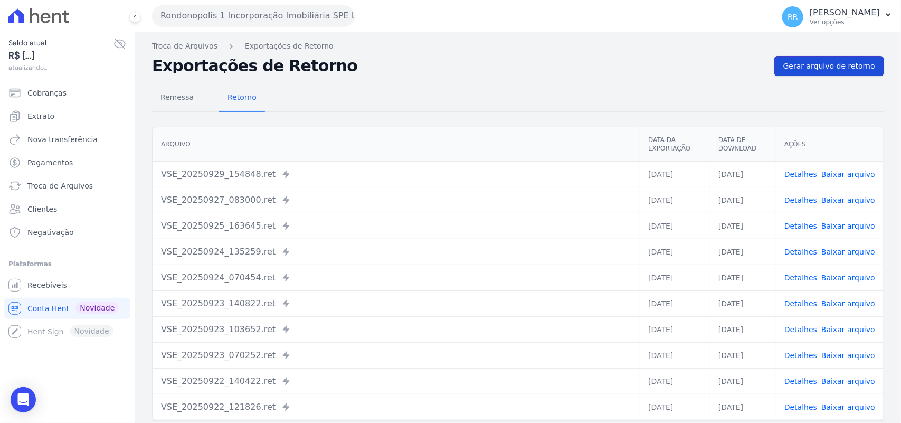
click at [814, 75] on link "Gerar arquivo de retorno" at bounding box center [829, 66] width 110 height 20
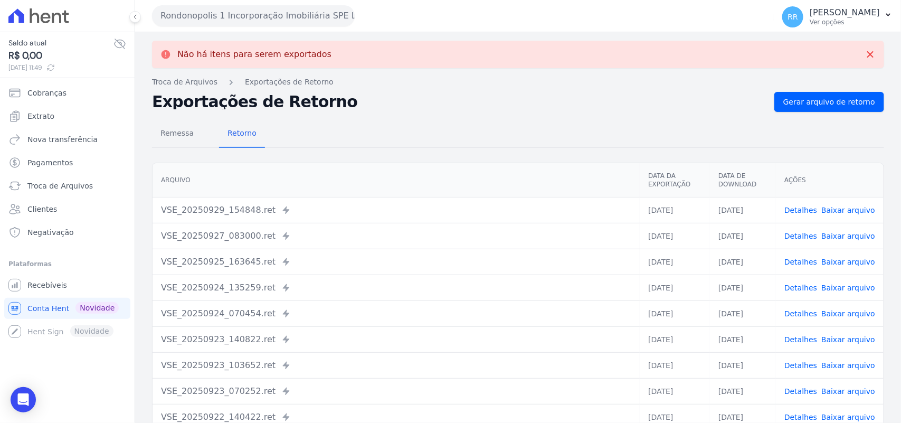
click at [310, 15] on button "Rondonopolis 1 Incorporação Imobiliária SPE LTDA" at bounding box center [253, 15] width 203 height 21
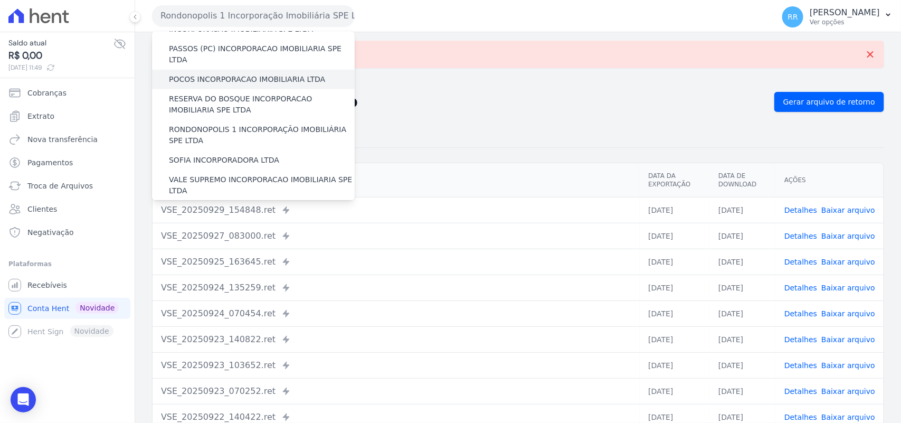
scroll to position [417, 0]
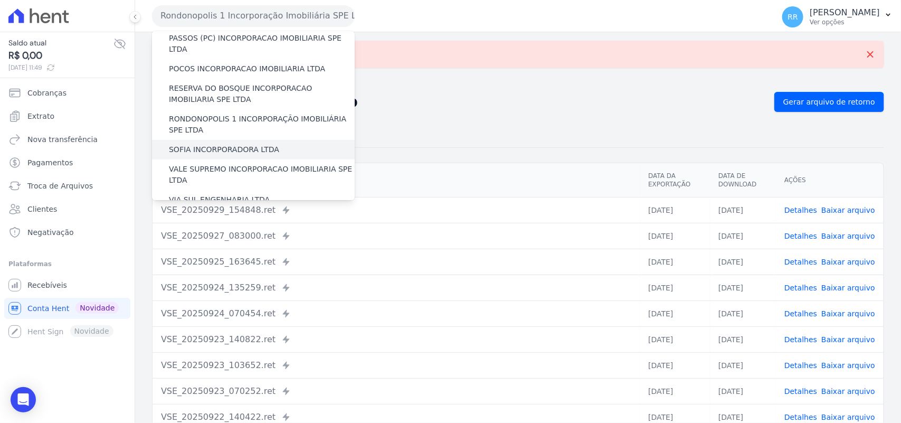
click at [230, 144] on label "SOFIA INCORPORADORA LTDA" at bounding box center [224, 149] width 110 height 11
click at [0, 0] on input "SOFIA INCORPORADORA LTDA" at bounding box center [0, 0] width 0 height 0
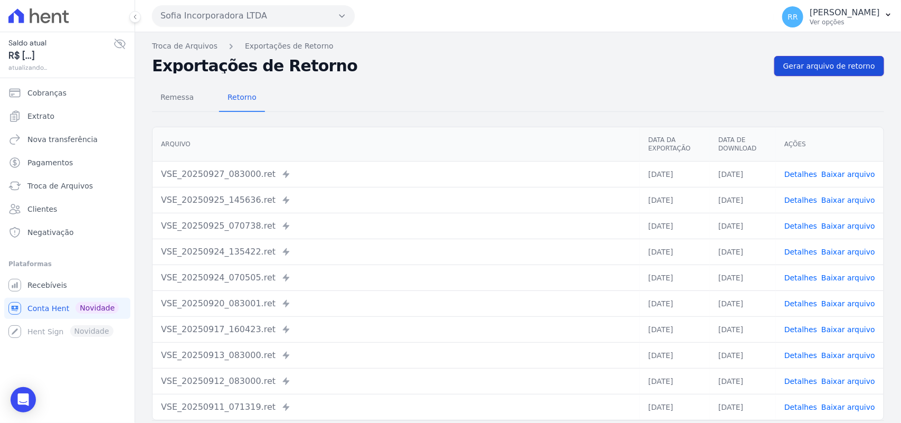
click at [824, 67] on span "Gerar arquivo de retorno" at bounding box center [829, 66] width 92 height 11
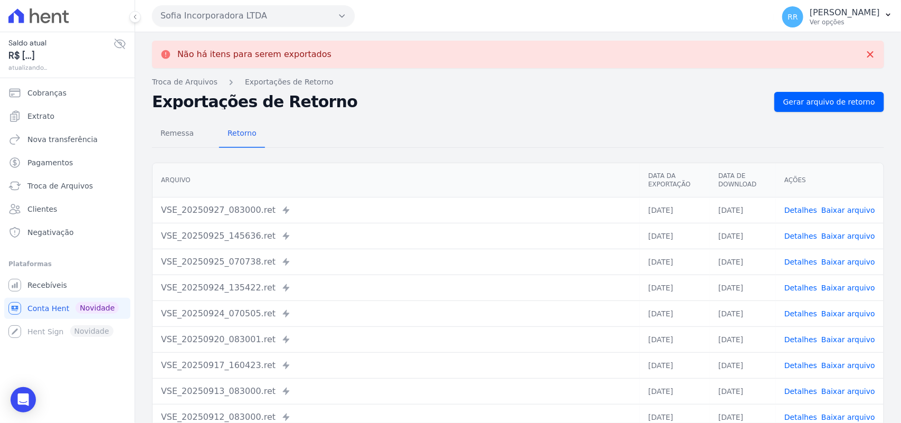
click at [276, 17] on button "Sofia Incorporadora LTDA" at bounding box center [253, 15] width 203 height 21
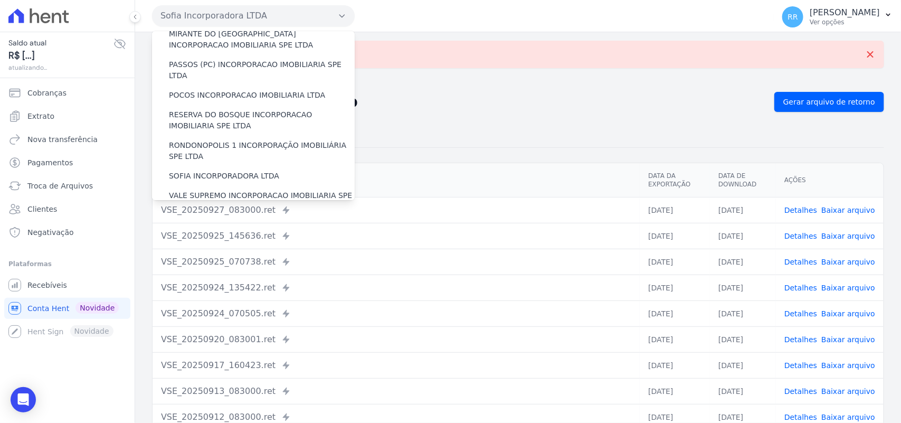
scroll to position [396, 0]
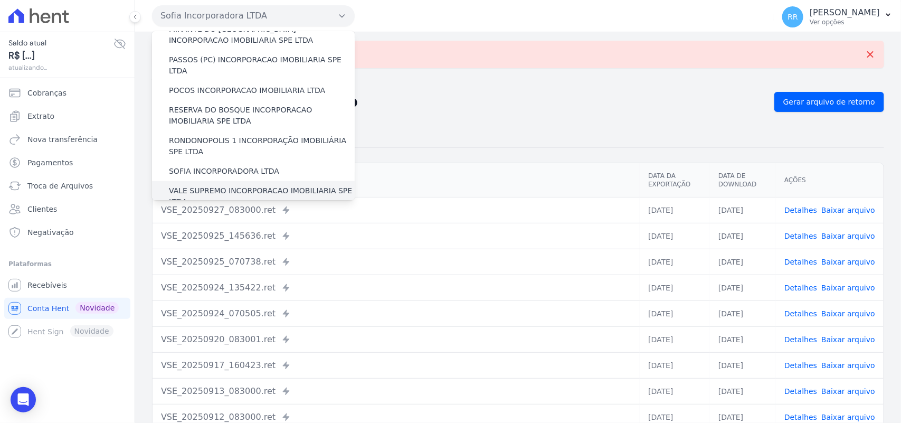
click at [204, 185] on label "VALE SUPREMO INCORPORACAO IMOBILIARIA SPE LTDA" at bounding box center [262, 196] width 186 height 22
click at [0, 0] on input "VALE SUPREMO INCORPORACAO IMOBILIARIA SPE LTDA" at bounding box center [0, 0] width 0 height 0
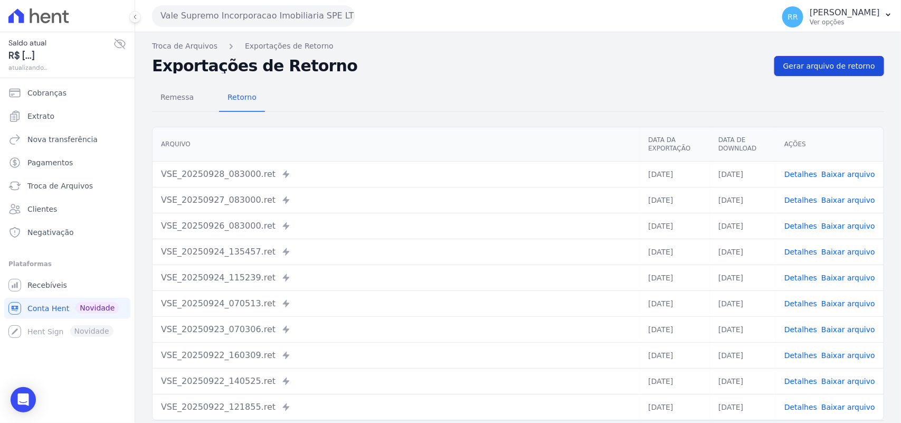
click at [803, 72] on link "Gerar arquivo de retorno" at bounding box center [829, 66] width 110 height 20
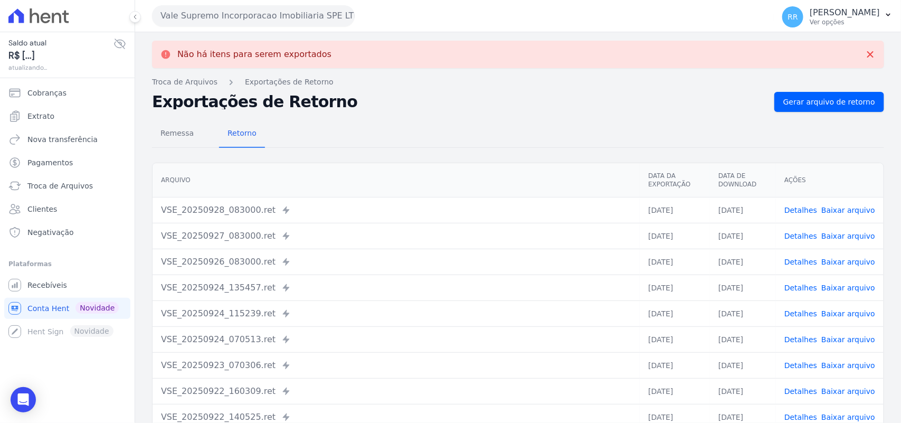
click at [243, 22] on button "Vale Supremo Incorporacao Imobiliaria SPE LTDA" at bounding box center [253, 15] width 203 height 21
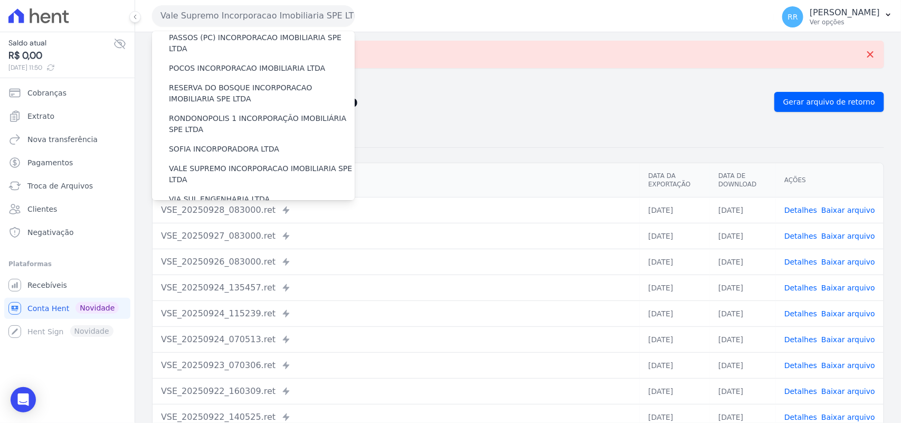
scroll to position [482, 0]
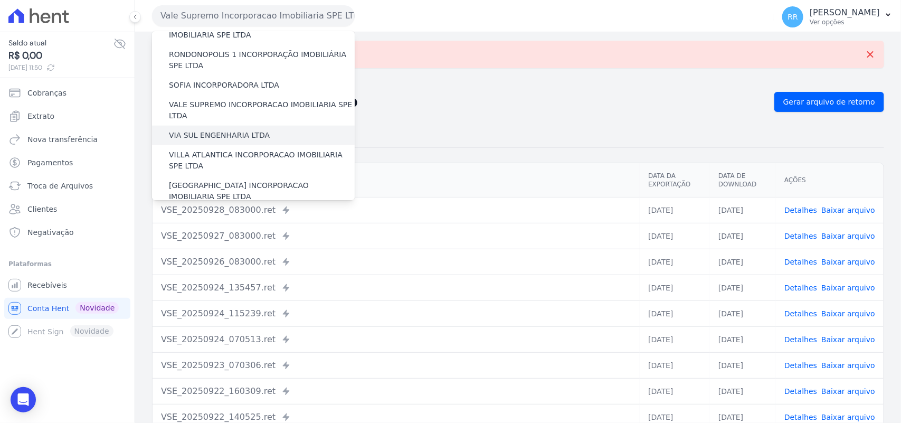
click at [234, 130] on label "VIA SUL ENGENHARIA LTDA" at bounding box center [219, 135] width 101 height 11
click at [0, 0] on input "VIA SUL ENGENHARIA LTDA" at bounding box center [0, 0] width 0 height 0
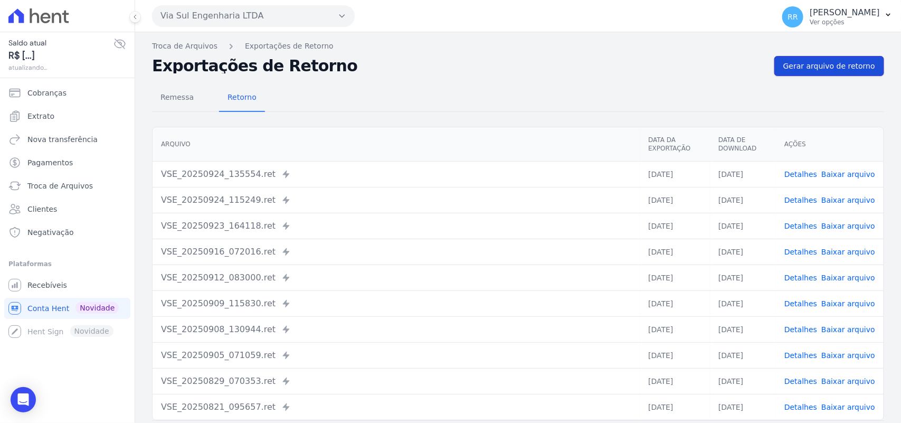
click at [852, 75] on link "Gerar arquivo de retorno" at bounding box center [829, 66] width 110 height 20
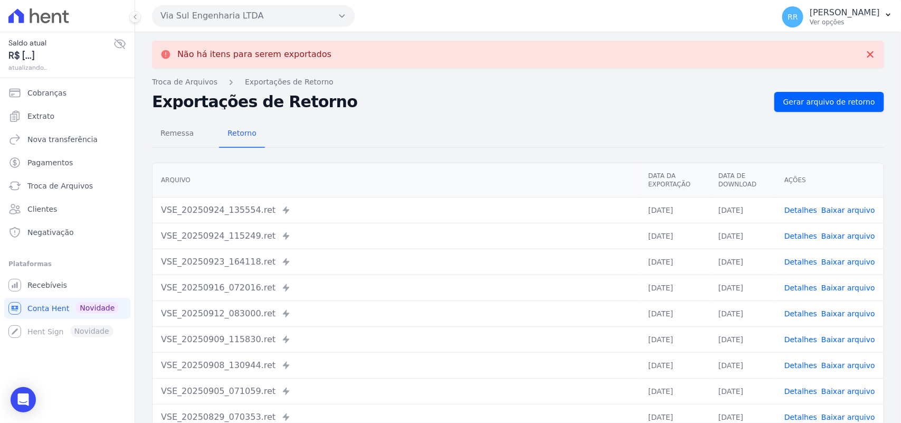
click at [175, 15] on button "Via Sul Engenharia LTDA" at bounding box center [253, 15] width 203 height 21
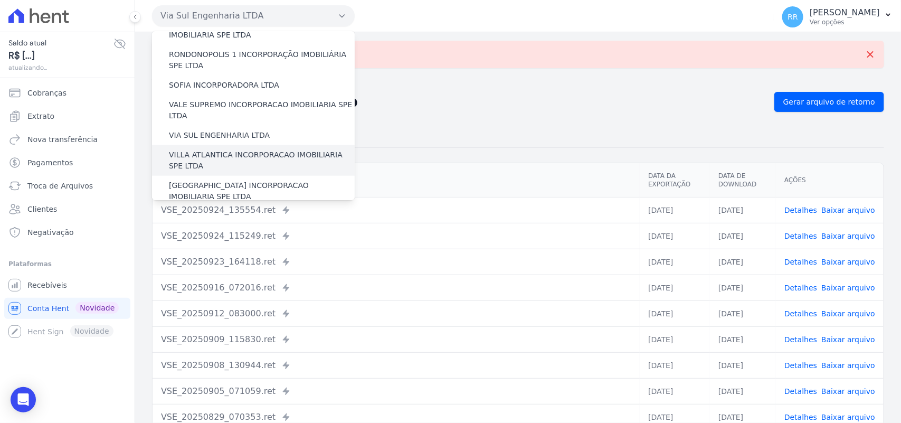
click at [215, 145] on div "VILLA ATLANTICA INCORPORACAO IMOBILIARIA SPE LTDA" at bounding box center [253, 160] width 203 height 31
click at [214, 149] on label "VILLA ATLANTICA INCORPORACAO IMOBILIARIA SPE LTDA" at bounding box center [262, 160] width 186 height 22
click at [0, 0] on input "VILLA ATLANTICA INCORPORACAO IMOBILIARIA SPE LTDA" at bounding box center [0, 0] width 0 height 0
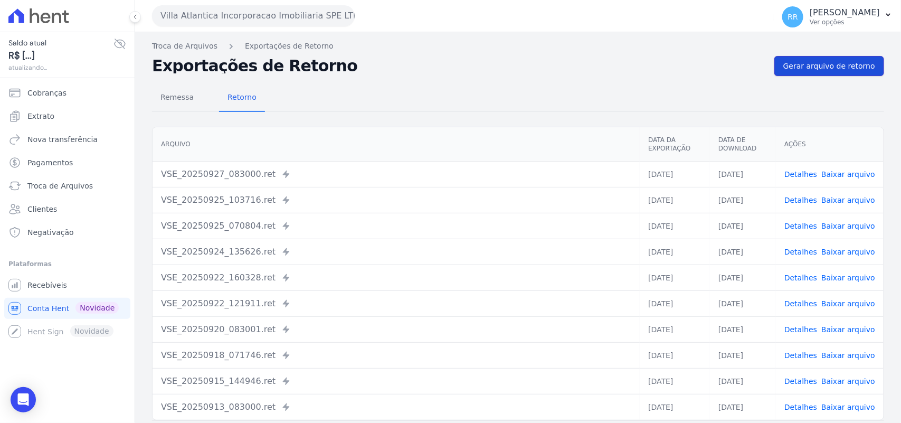
click at [829, 69] on span "Gerar arquivo de retorno" at bounding box center [829, 66] width 92 height 11
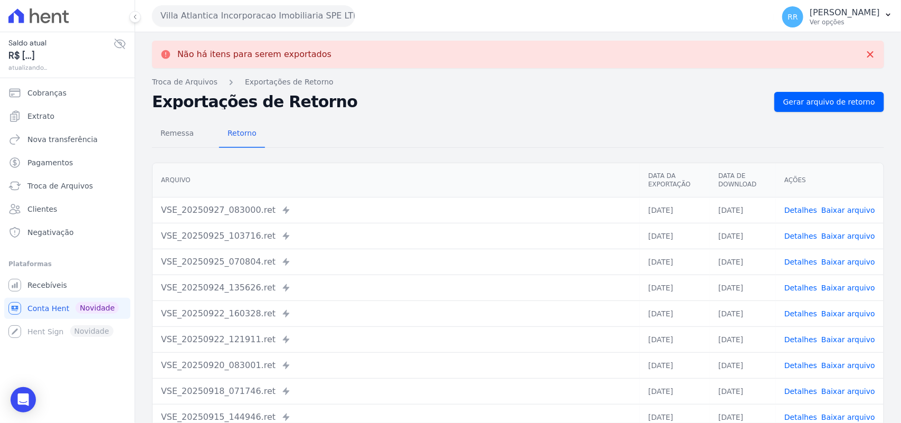
click at [251, 16] on button "Villa Atlantica Incorporacao Imobiliaria SPE LTDA" at bounding box center [253, 15] width 203 height 21
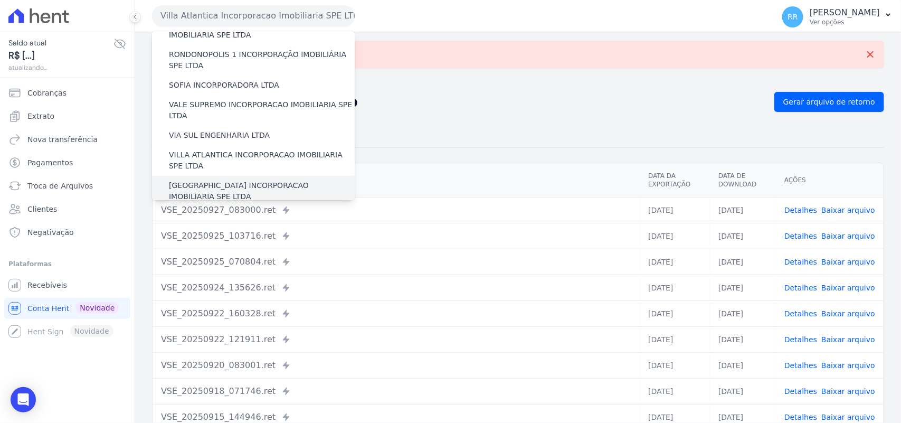
click at [216, 180] on label "[GEOGRAPHIC_DATA] INCORPORACAO IMOBILIARIA SPE LTDA" at bounding box center [262, 191] width 186 height 22
click at [0, 0] on input "[GEOGRAPHIC_DATA] INCORPORACAO IMOBILIARIA SPE LTDA" at bounding box center [0, 0] width 0 height 0
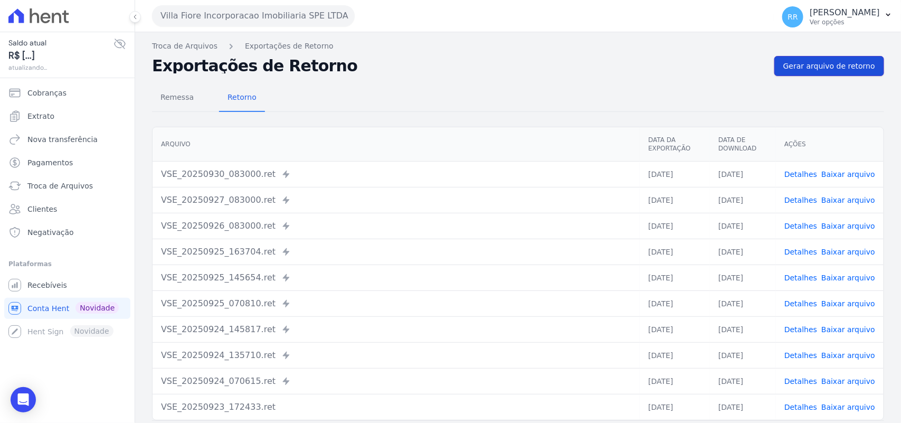
click at [830, 74] on link "Gerar arquivo de retorno" at bounding box center [829, 66] width 110 height 20
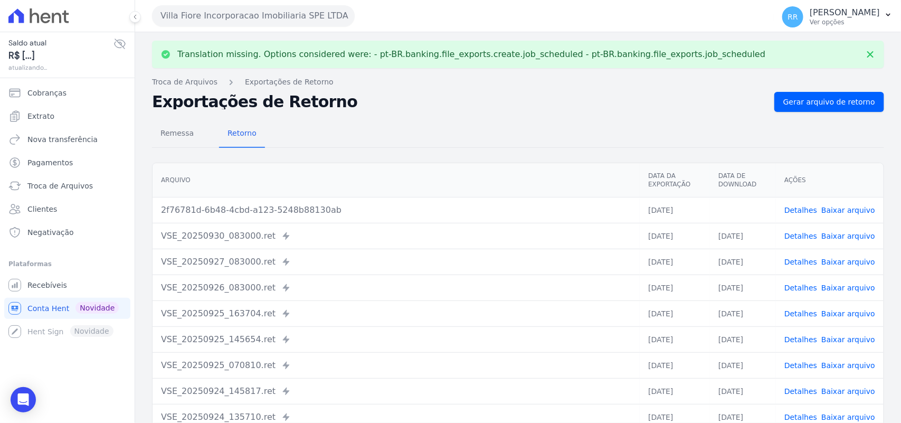
click at [831, 210] on link "Baixar arquivo" at bounding box center [848, 210] width 54 height 8
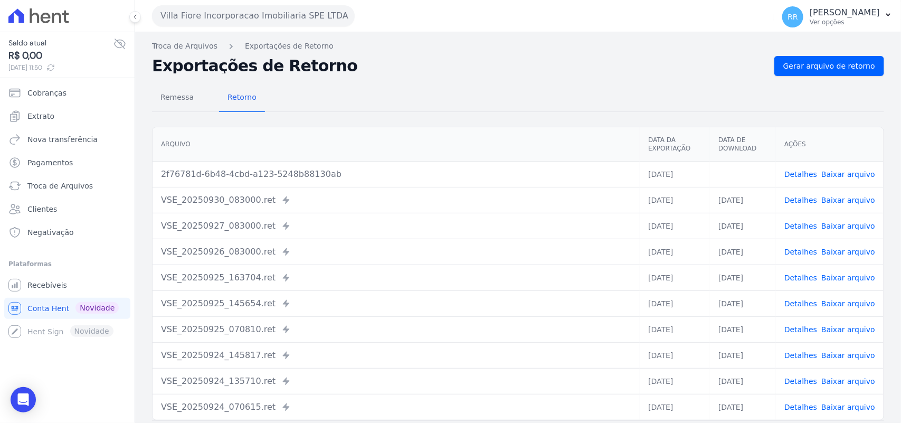
drag, startPoint x: 531, startPoint y: 98, endPoint x: 411, endPoint y: 83, distance: 121.2
click at [531, 98] on div "Remessa Retorno" at bounding box center [518, 97] width 732 height 27
click at [783, 69] on span "Gerar arquivo de retorno" at bounding box center [829, 66] width 92 height 11
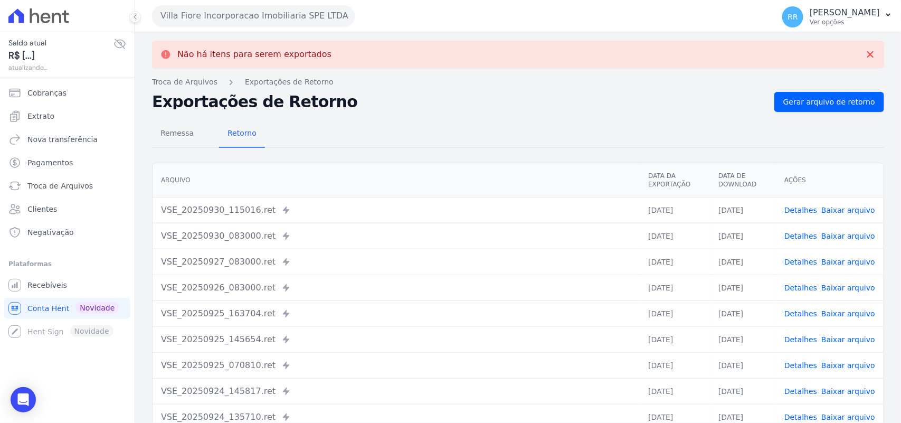
click at [215, 21] on button "Villa Fiore Incorporacao Imobiliaria SPE LTDA" at bounding box center [253, 15] width 203 height 21
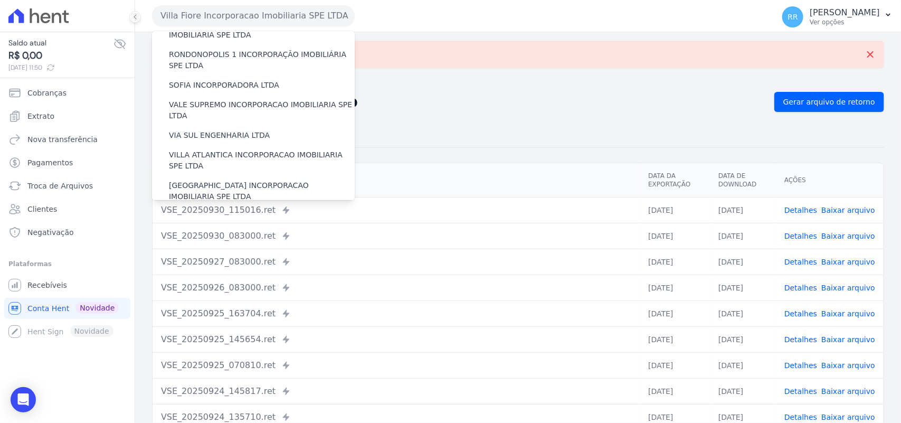
click at [221, 211] on label "VILLA TROPICAL INCORPORAÇÃO IMOBILIÁRIA SPE LTDA" at bounding box center [262, 222] width 186 height 22
click at [0, 0] on input "VILLA TROPICAL INCORPORAÇÃO IMOBILIÁRIA SPE LTDA" at bounding box center [0, 0] width 0 height 0
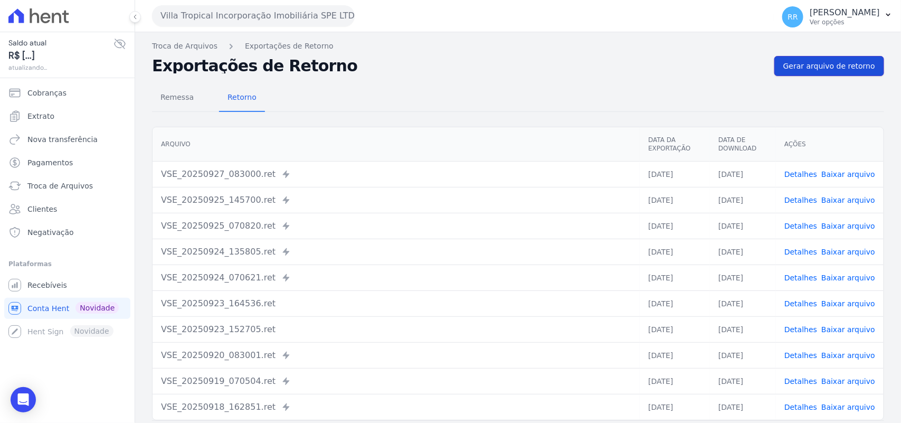
click at [813, 64] on span "Gerar arquivo de retorno" at bounding box center [829, 66] width 92 height 11
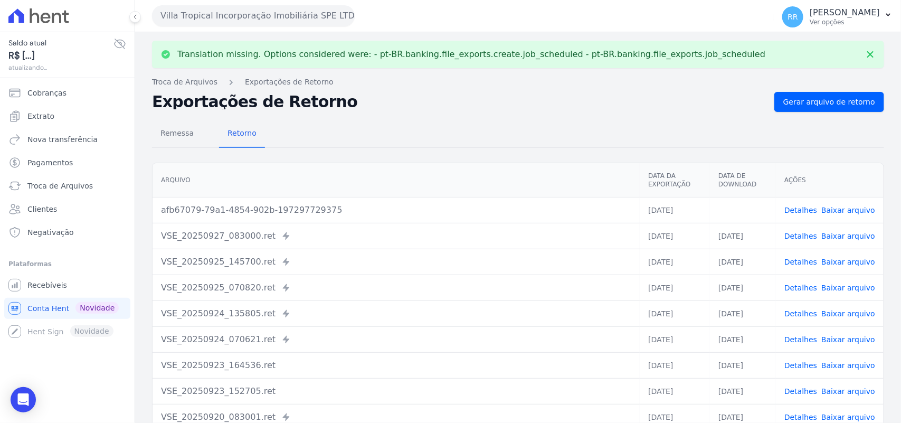
click at [851, 215] on span "Baixar arquivo" at bounding box center [848, 210] width 54 height 11
click at [854, 214] on link "Baixar arquivo" at bounding box center [848, 210] width 54 height 8
